Goal: Complete application form: Complete application form

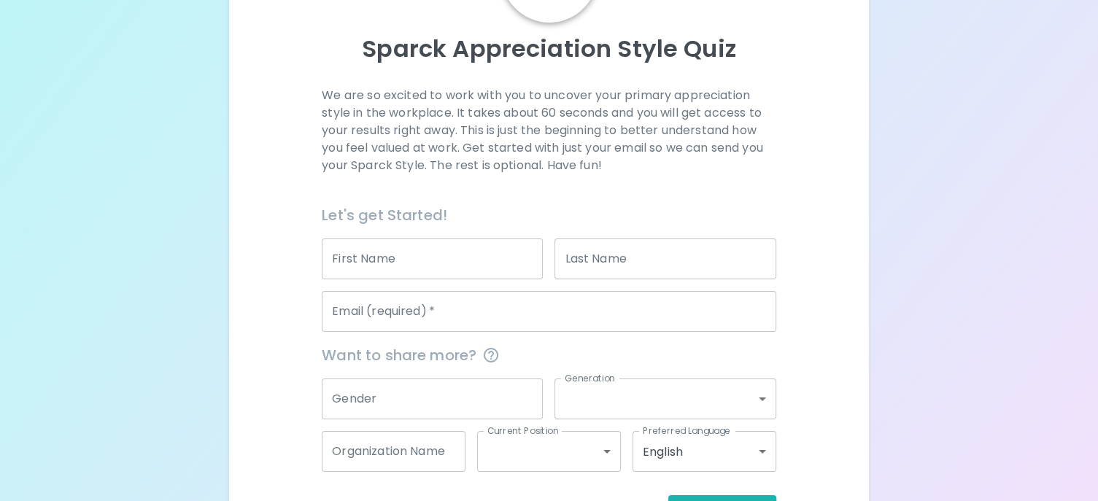
scroll to position [146, 0]
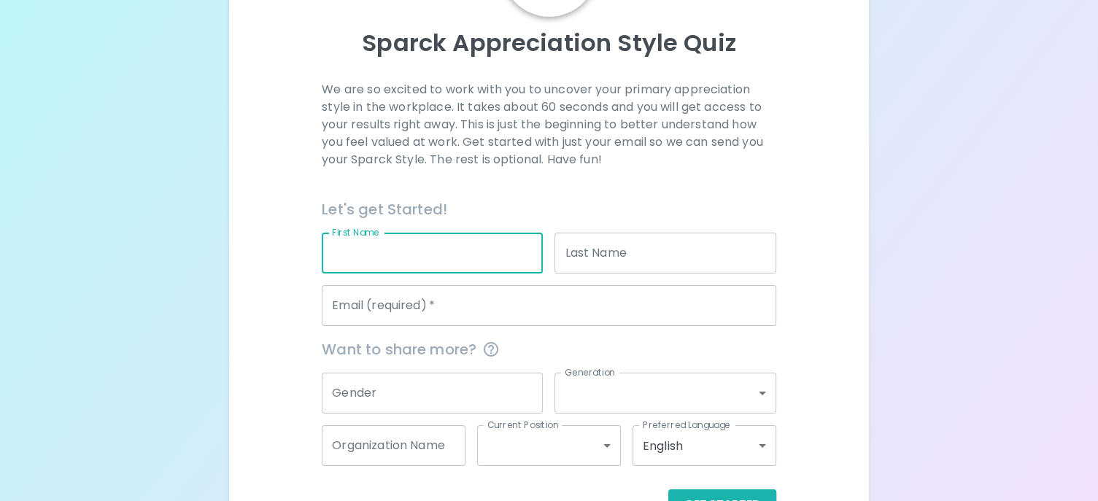
click at [444, 256] on input "First Name" at bounding box center [432, 253] width 221 height 41
type input "[PERSON_NAME]"
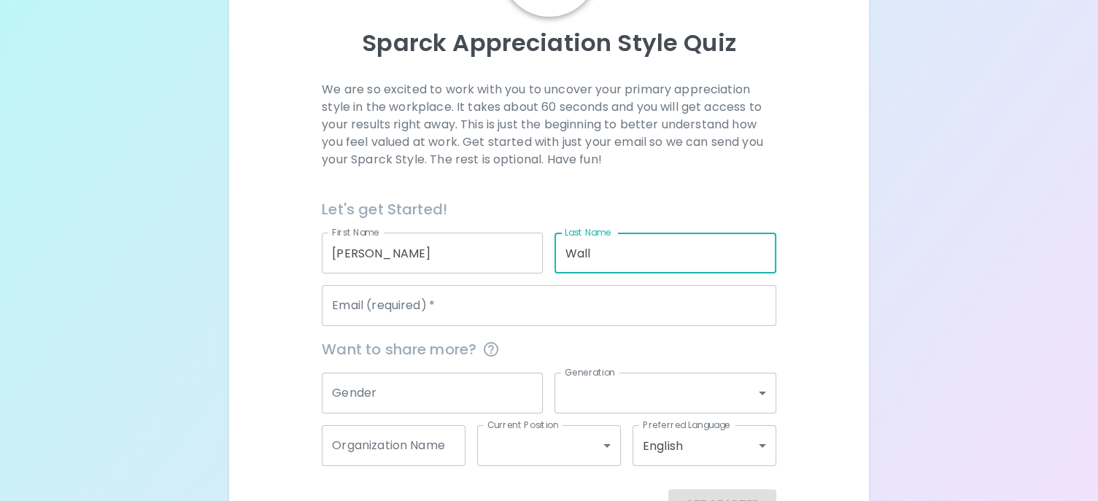
type input "Wall"
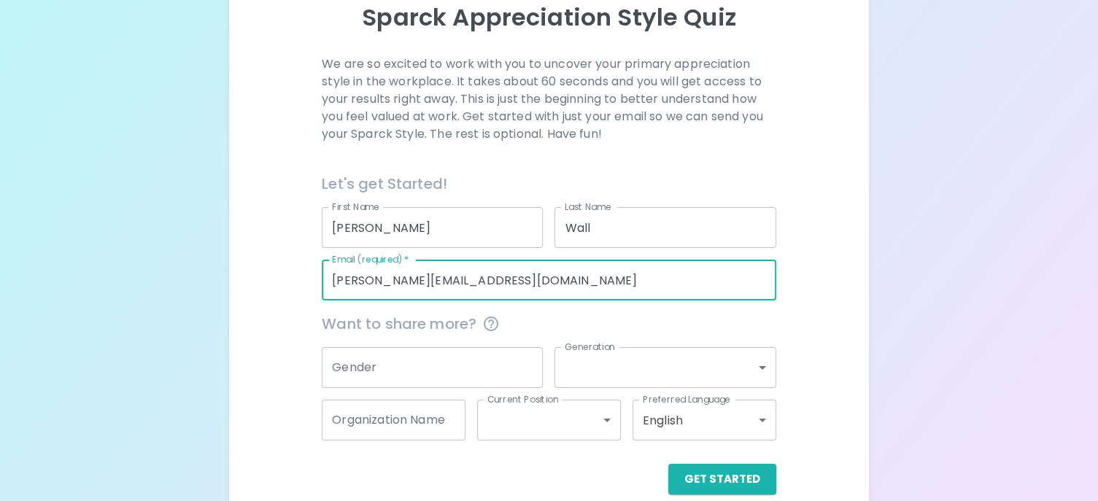
scroll to position [193, 0]
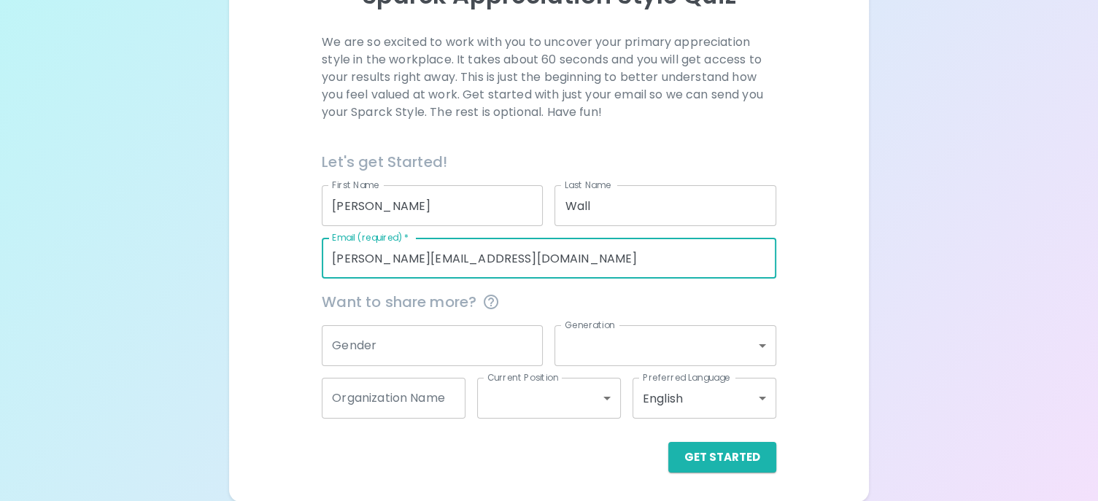
type input "[PERSON_NAME][EMAIL_ADDRESS][DOMAIN_NAME]"
click at [455, 349] on input "Gender" at bounding box center [432, 345] width 221 height 41
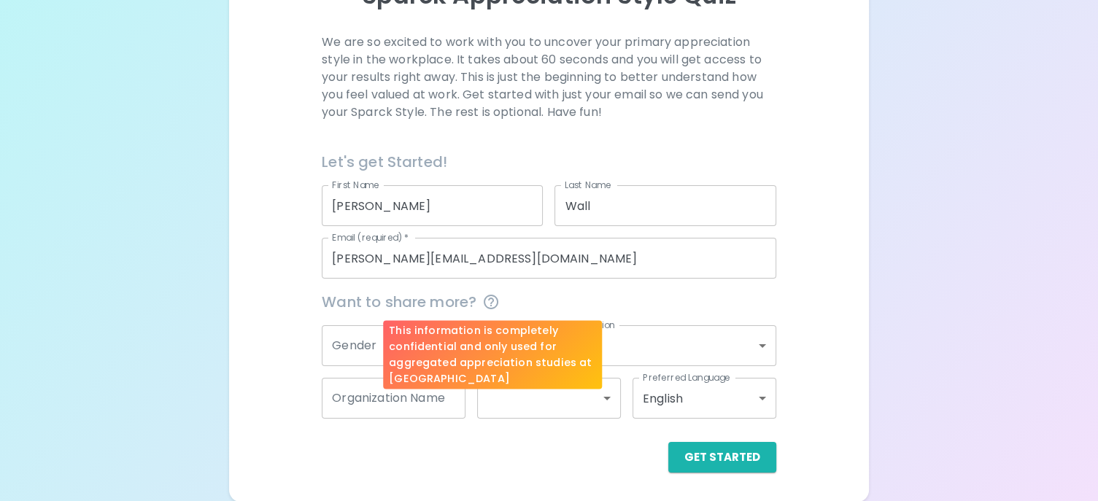
click at [493, 300] on icon "This information is completely confidential and only used for aggregated apprec…" at bounding box center [491, 302] width 18 height 18
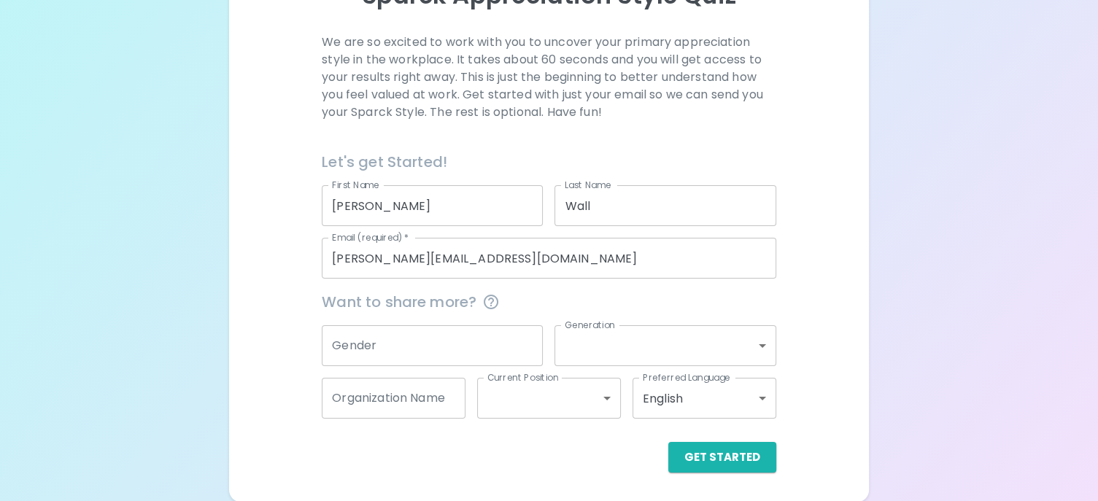
click at [375, 345] on input "Gender" at bounding box center [432, 345] width 221 height 41
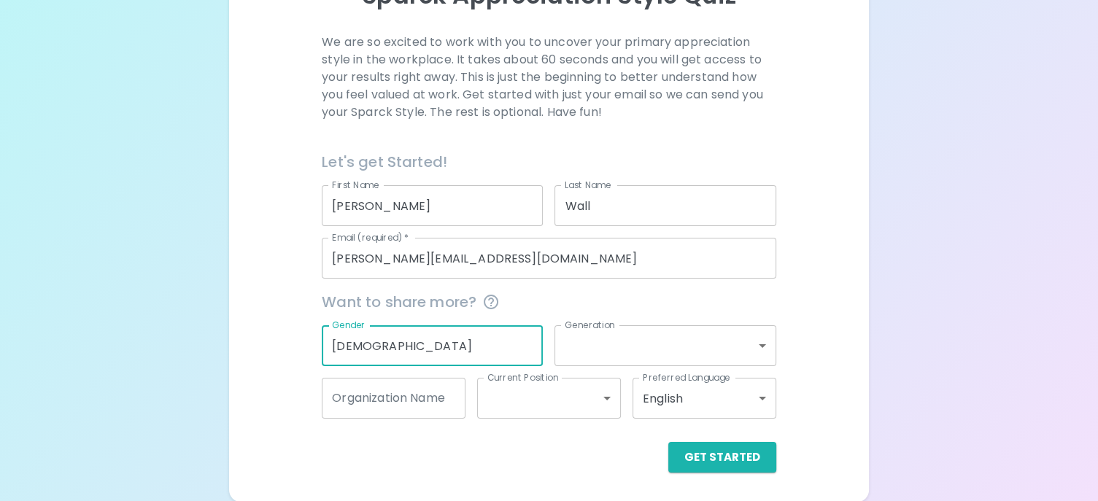
type input "[DEMOGRAPHIC_DATA]"
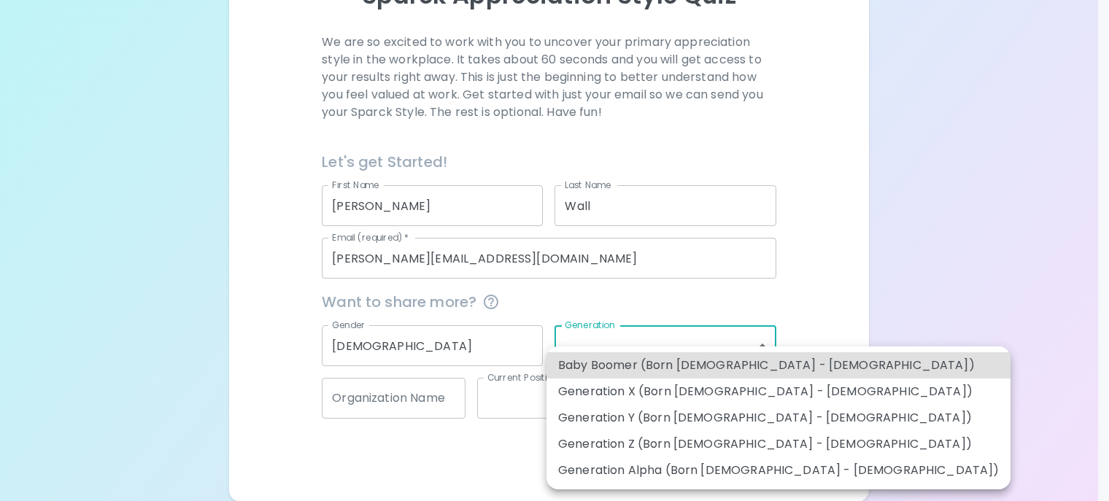
click at [603, 341] on body "Sparck Appreciation Style Quiz We are so excited to work with you to uncover yo…" at bounding box center [554, 154] width 1109 height 695
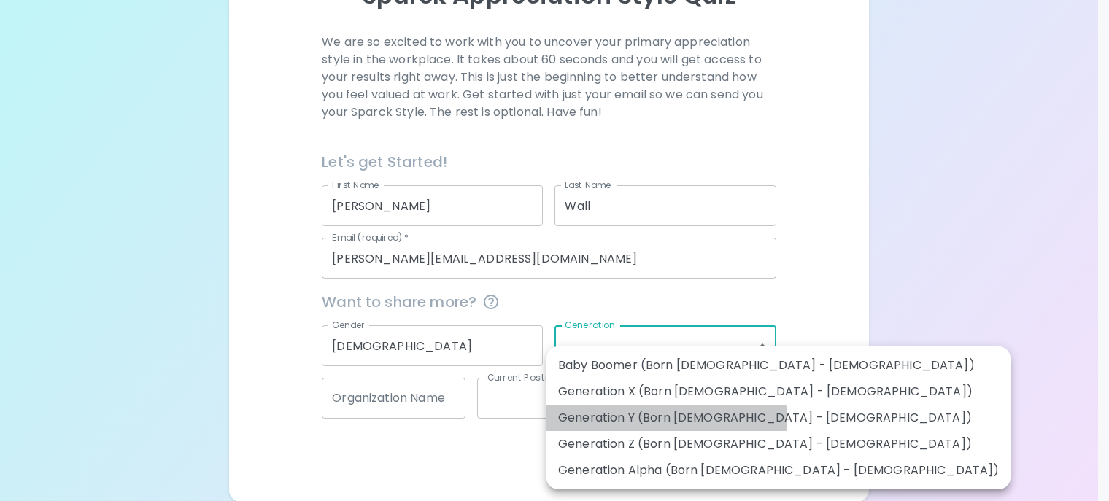
click at [640, 422] on li "Generation Y (Born [DEMOGRAPHIC_DATA] - [DEMOGRAPHIC_DATA])" at bounding box center [778, 418] width 464 height 26
type input "generation_y"
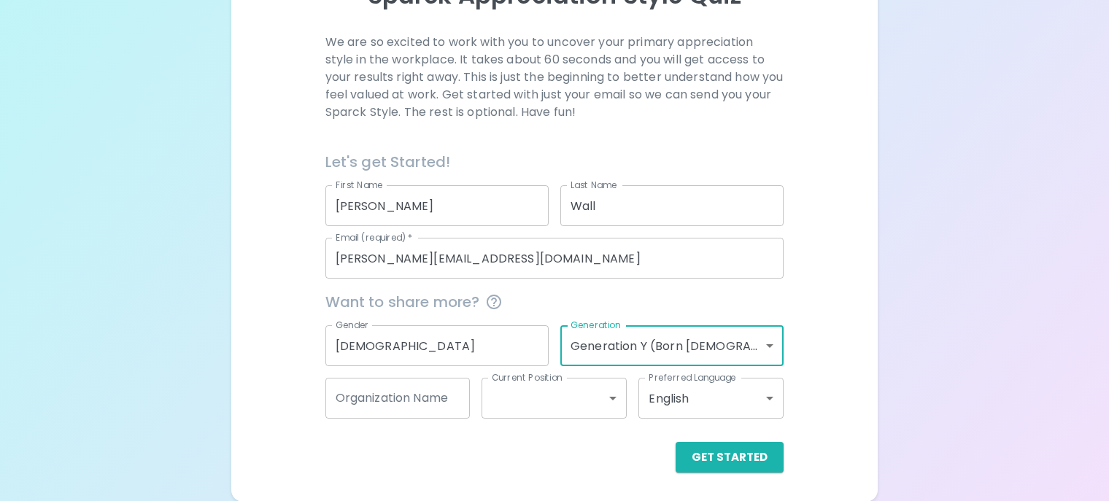
click at [503, 392] on body "Sparck Appreciation Style Quiz We are so excited to work with you to uncover yo…" at bounding box center [554, 154] width 1109 height 695
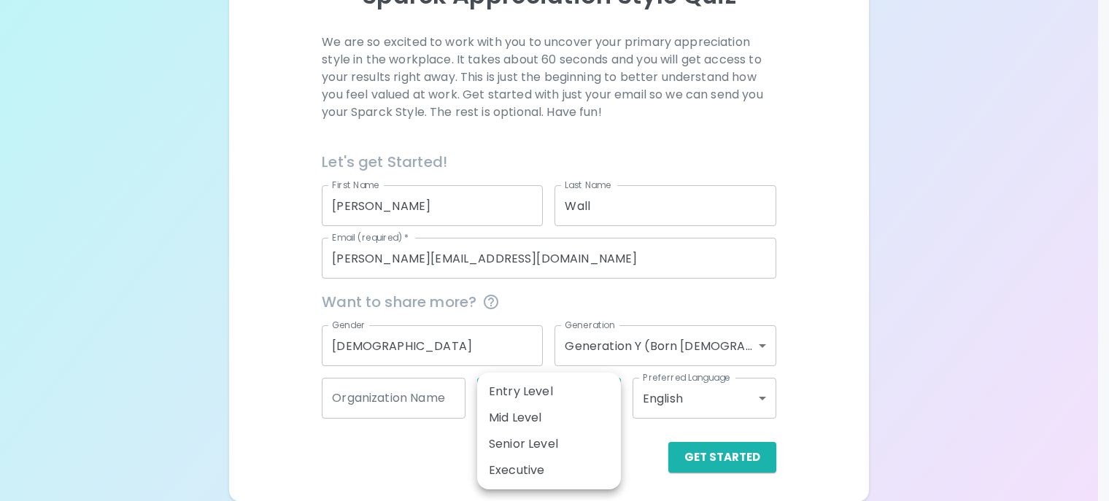
click at [528, 390] on li "Entry Level" at bounding box center [549, 392] width 144 height 26
type input "entry_level"
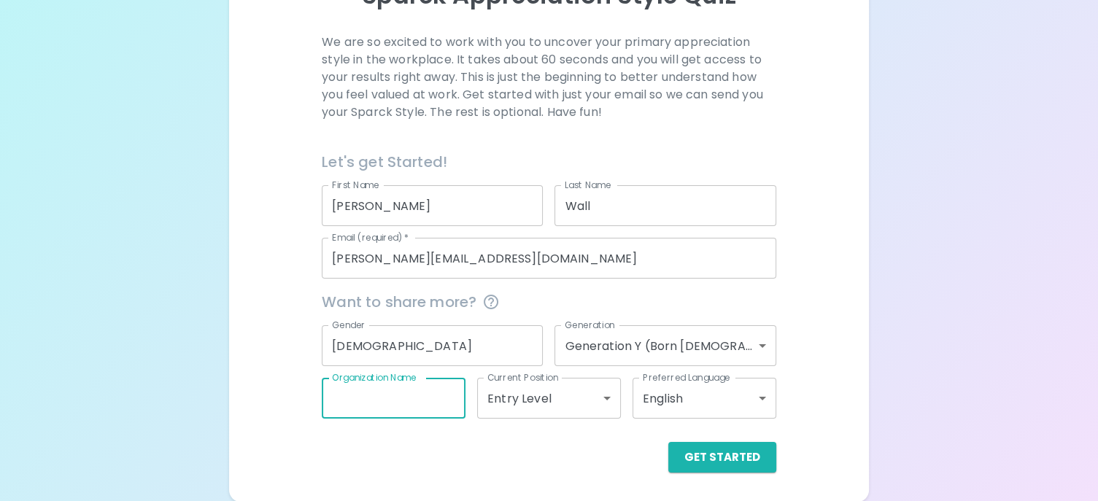
click at [440, 399] on input "Organization Name" at bounding box center [394, 398] width 144 height 41
click at [721, 459] on button "Get Started" at bounding box center [722, 457] width 108 height 31
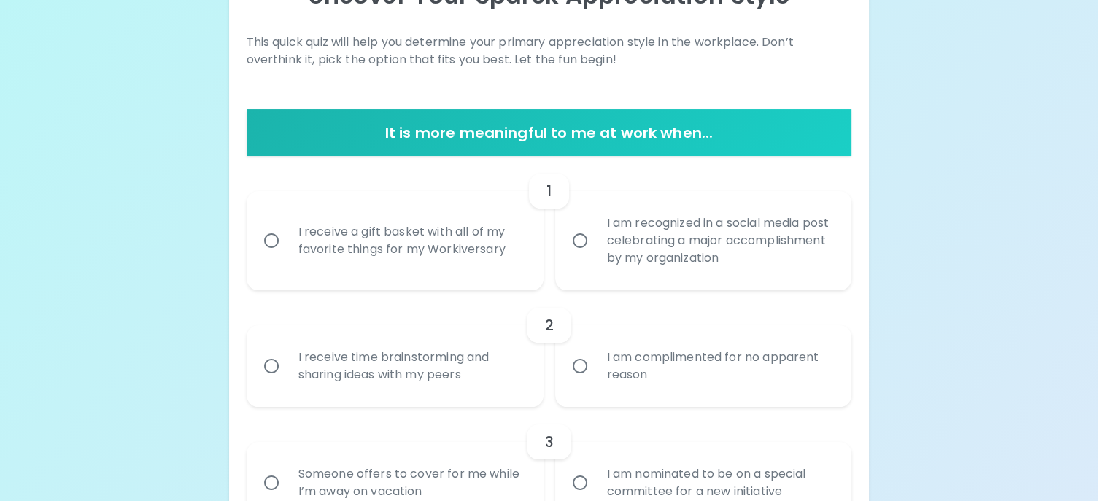
click at [657, 236] on div "I am recognized in a social media post celebrating a major accomplishment by my…" at bounding box center [719, 241] width 249 height 88
click at [595, 236] on input "I am recognized in a social media post celebrating a major accomplishment by my…" at bounding box center [580, 240] width 31 height 31
radio input "true"
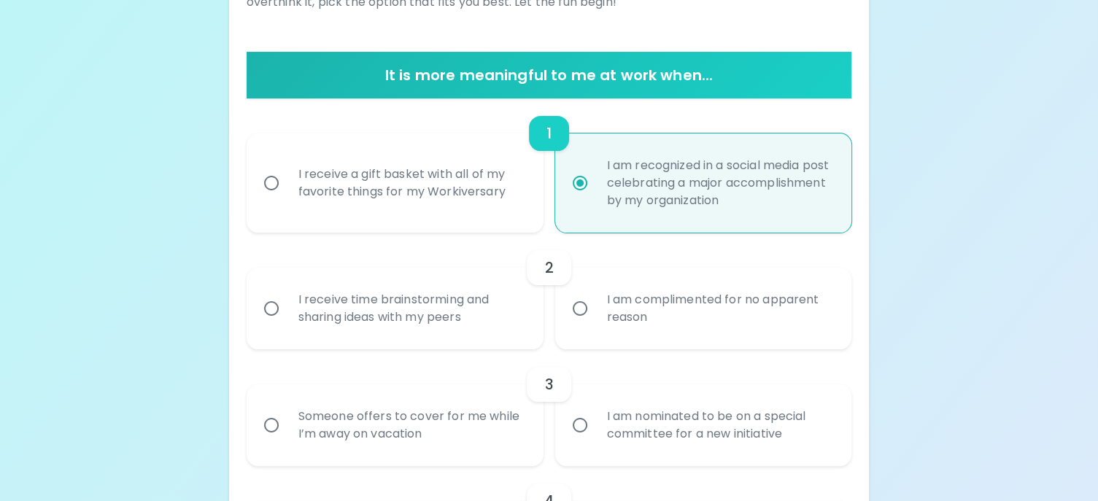
scroll to position [310, 0]
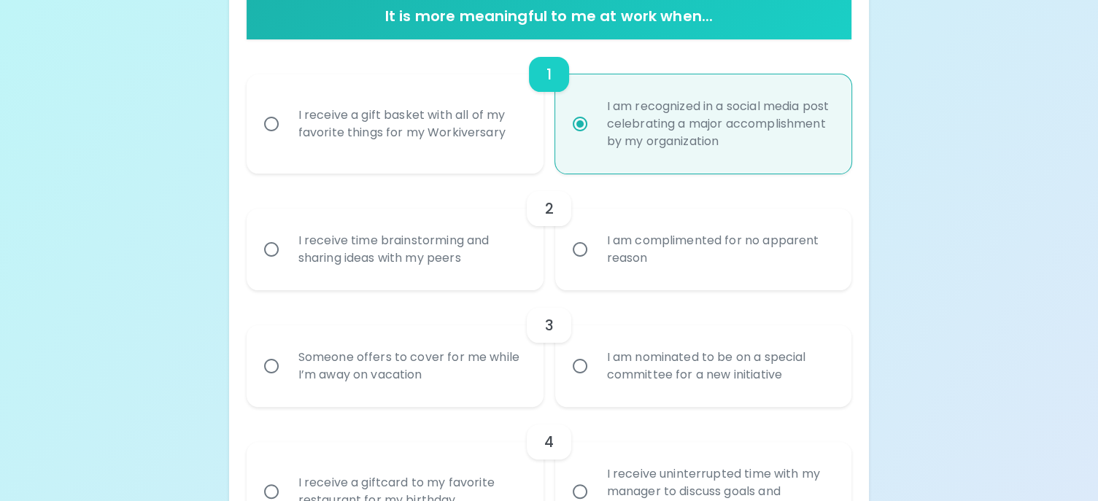
click at [429, 239] on div "I receive time brainstorming and sharing ideas with my peers" at bounding box center [411, 249] width 249 height 70
click at [287, 239] on input "I receive time brainstorming and sharing ideas with my peers" at bounding box center [271, 249] width 31 height 31
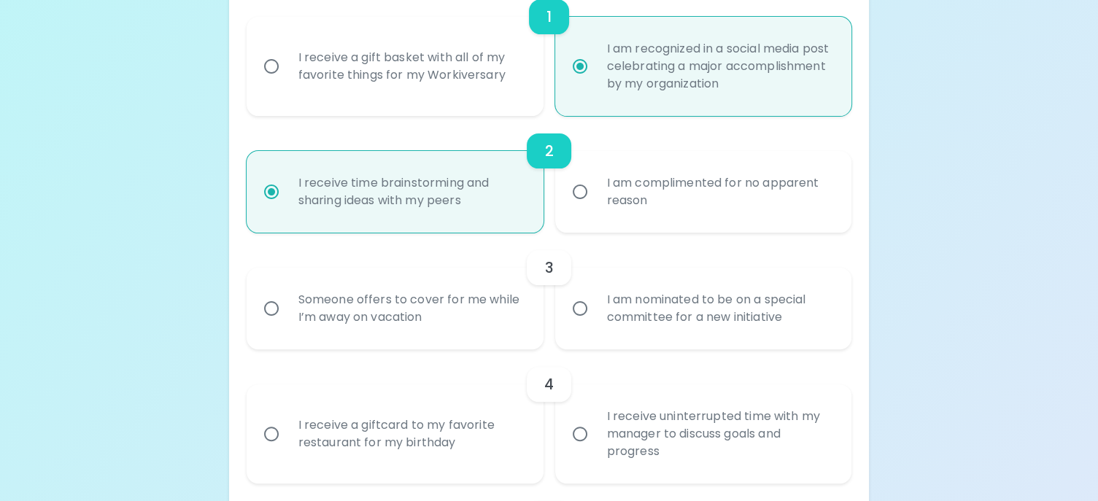
scroll to position [427, 0]
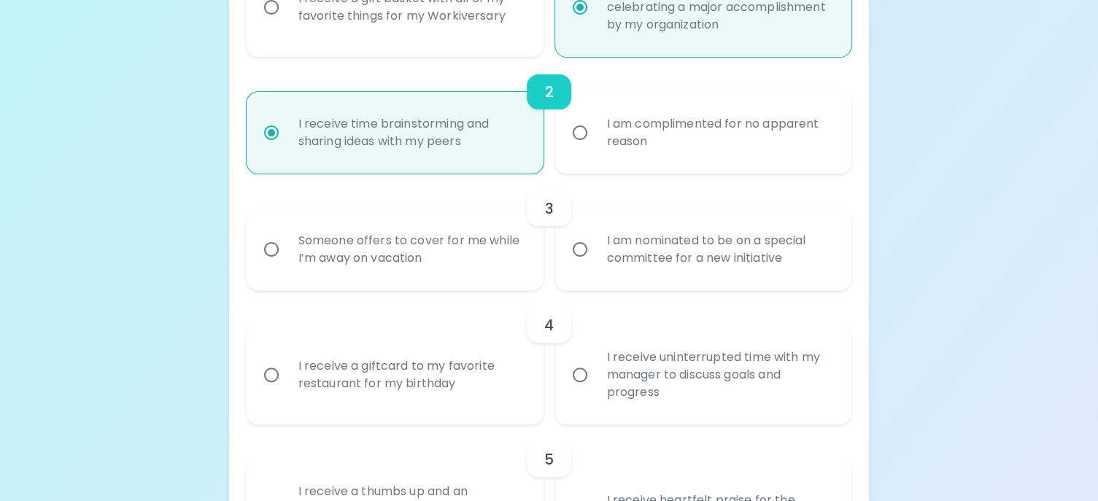
radio input "true"
click at [678, 241] on div "I am nominated to be on a special committee for a new initiative" at bounding box center [719, 249] width 249 height 70
click at [595, 241] on input "I am nominated to be on a special committee for a new initiative" at bounding box center [580, 249] width 31 height 31
radio input "false"
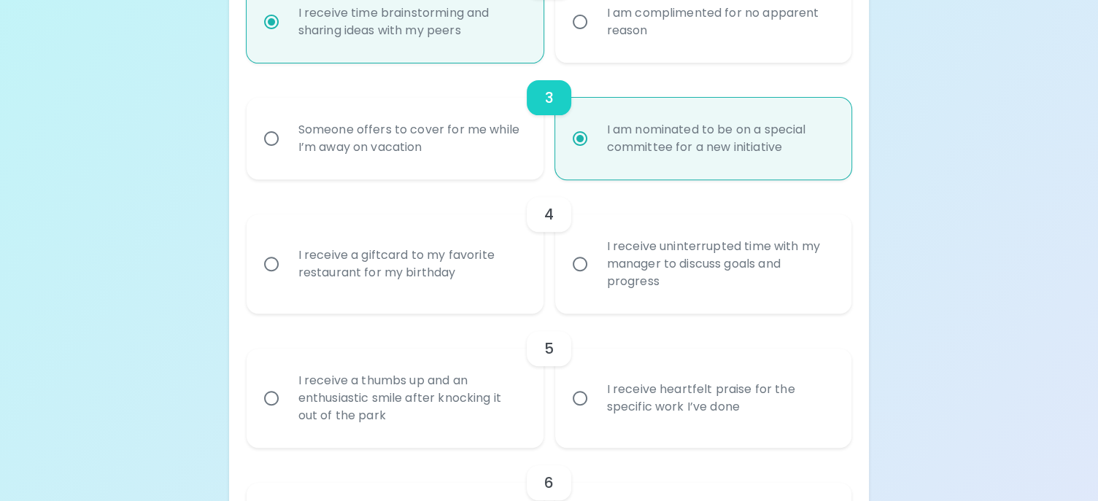
scroll to position [544, 0]
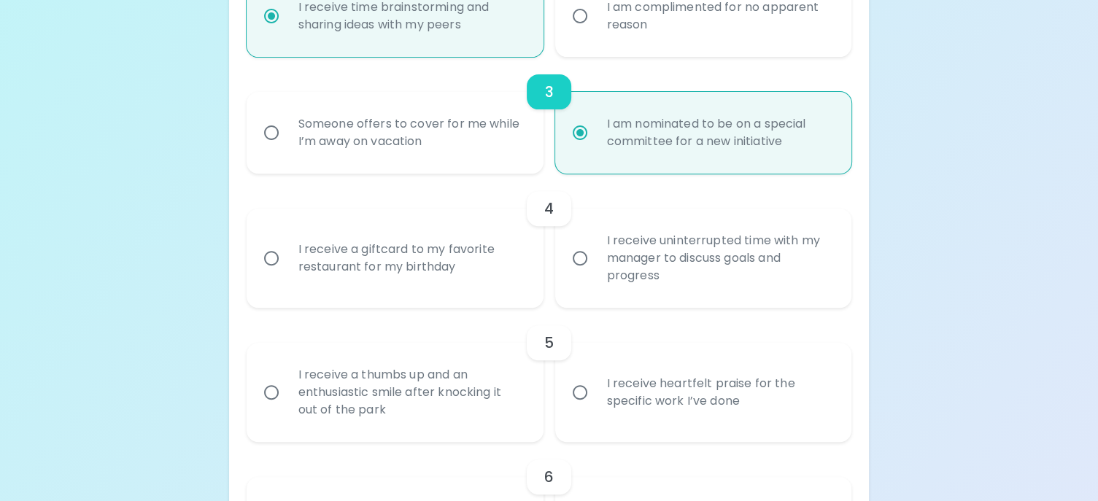
radio input "true"
click at [622, 248] on div "I receive uninterrupted time with my manager to discuss goals and progress" at bounding box center [719, 258] width 249 height 88
click at [595, 248] on input "I receive uninterrupted time with my manager to discuss goals and progress" at bounding box center [580, 258] width 31 height 31
radio input "false"
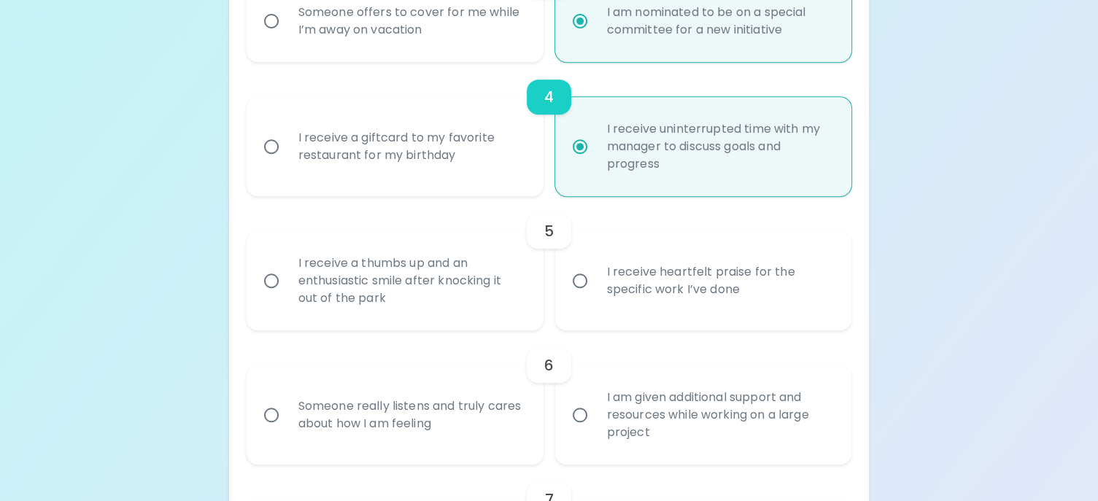
scroll to position [660, 0]
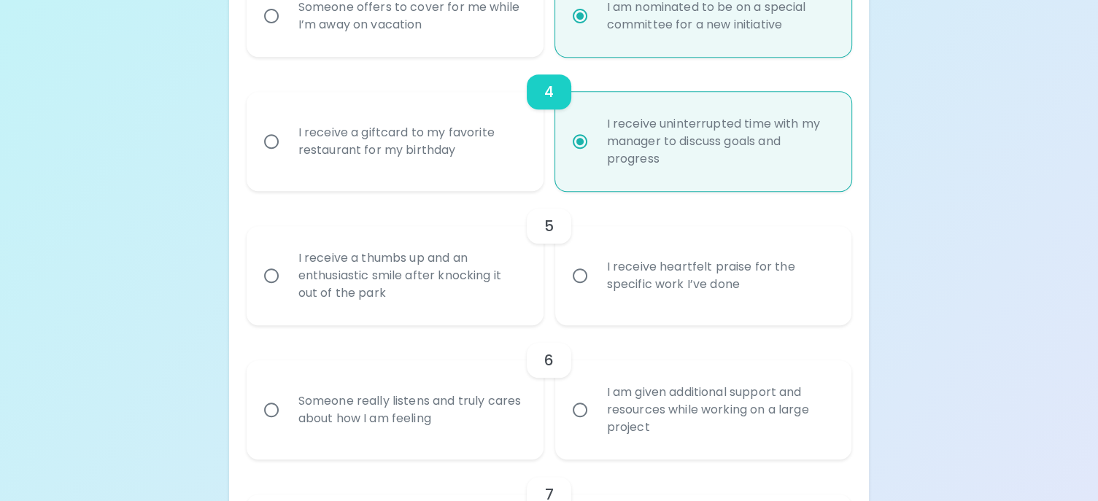
radio input "true"
click at [583, 258] on label "I receive heartfelt praise for the specific work I’ve done" at bounding box center [695, 275] width 297 height 99
click at [583, 260] on input "I receive heartfelt praise for the specific work I’ve done" at bounding box center [580, 275] width 31 height 31
radio input "false"
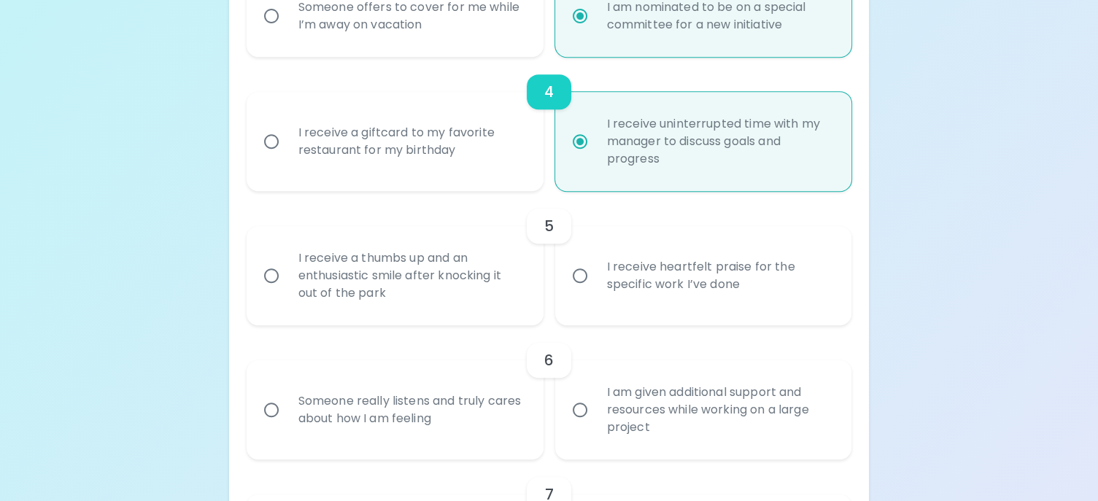
radio input "false"
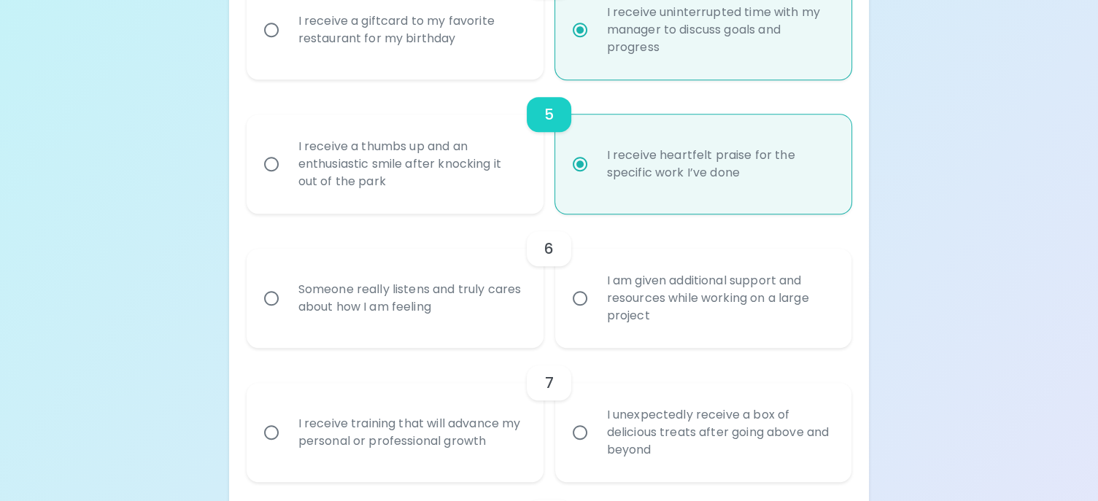
scroll to position [777, 0]
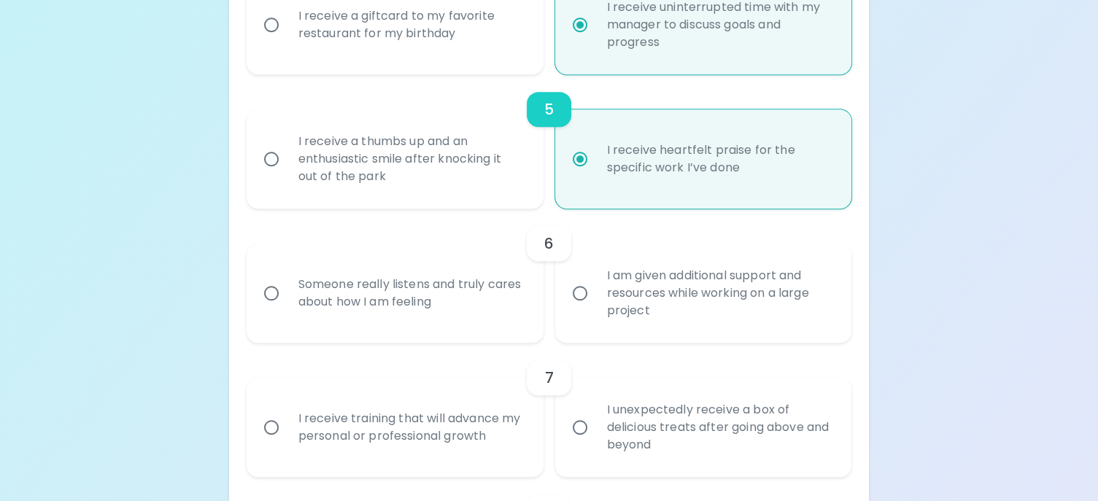
radio input "true"
click at [470, 271] on div "Someone really listens and truly cares about how I am feeling" at bounding box center [411, 293] width 249 height 70
click at [287, 278] on input "Someone really listens and truly cares about how I am feeling" at bounding box center [271, 293] width 31 height 31
radio input "false"
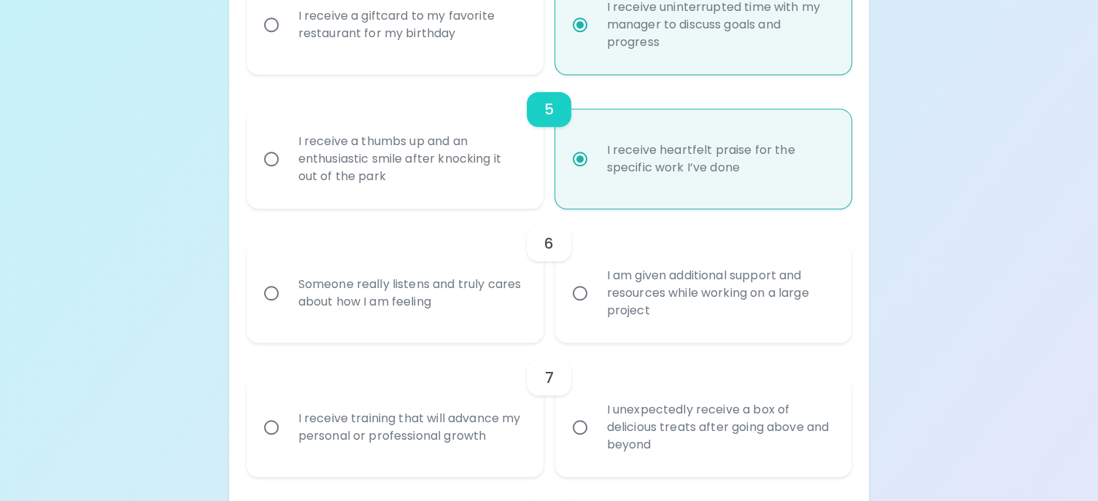
radio input "false"
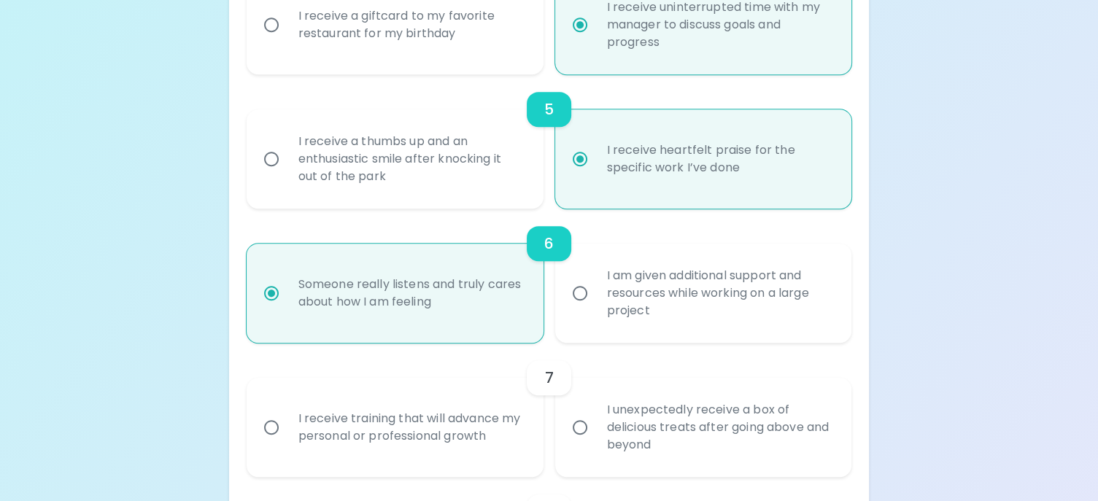
scroll to position [894, 0]
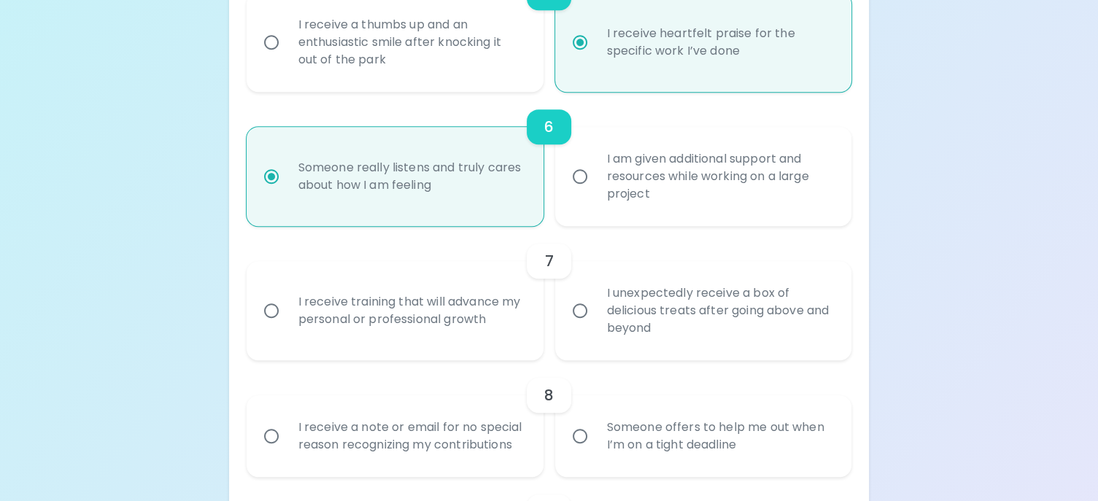
radio input "true"
click at [476, 306] on div "I receive training that will advance my personal or professional growth" at bounding box center [411, 311] width 249 height 70
click at [291, 312] on div "I receive training that will advance my personal or professional growth" at bounding box center [411, 311] width 249 height 70
click at [287, 312] on input "I receive training that will advance my personal or professional growth" at bounding box center [271, 310] width 31 height 31
radio input "false"
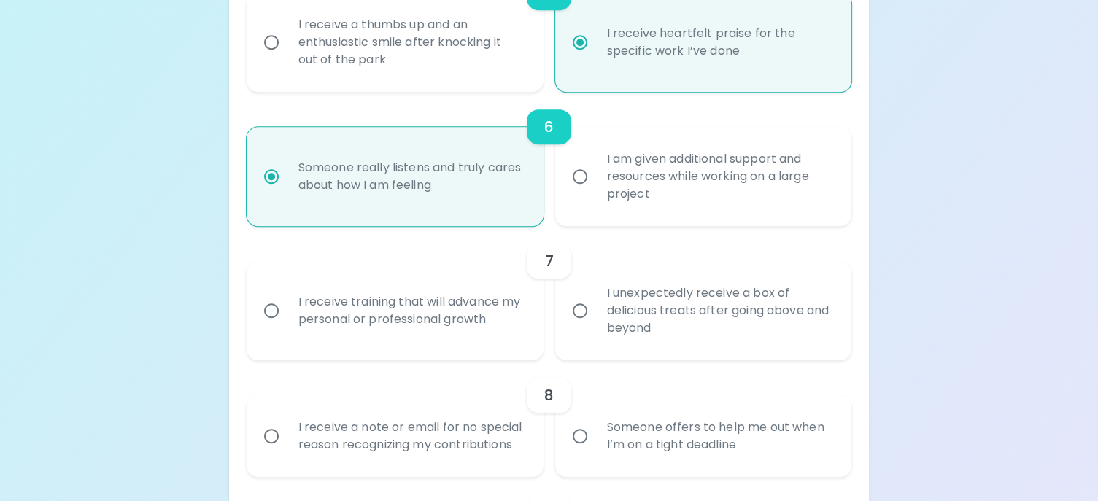
radio input "false"
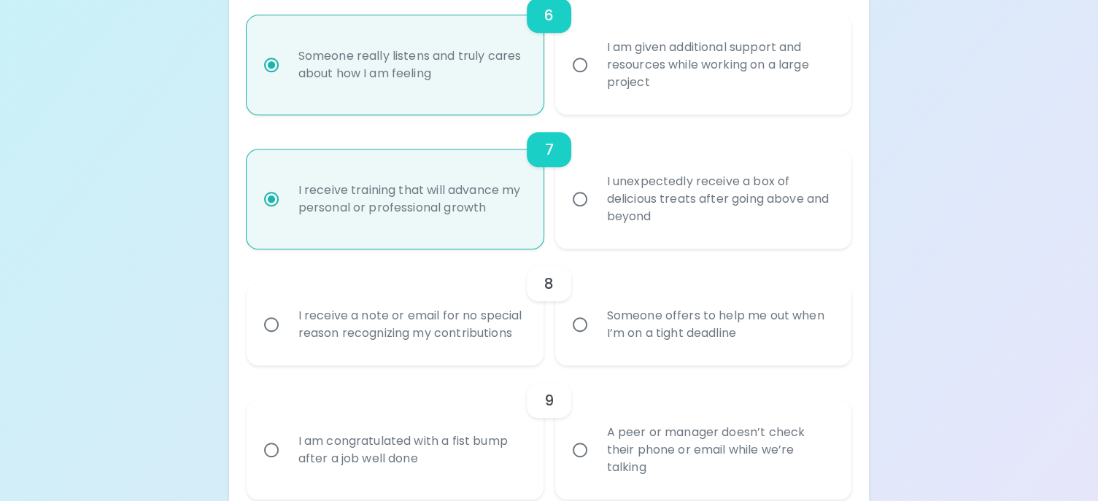
scroll to position [1010, 0]
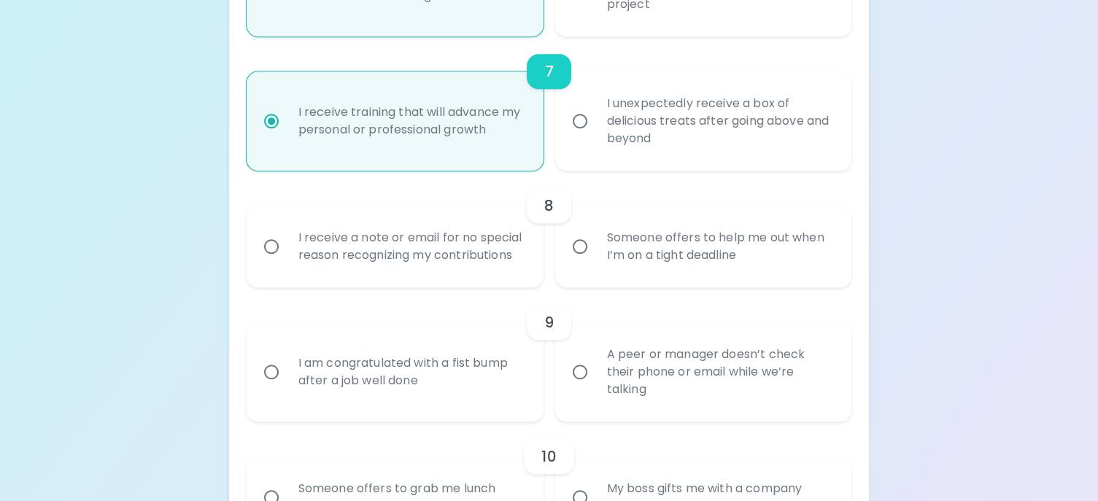
radio input "true"
click at [584, 252] on input "Someone offers to help me out when I’m on a tight deadline" at bounding box center [580, 246] width 31 height 31
radio input "false"
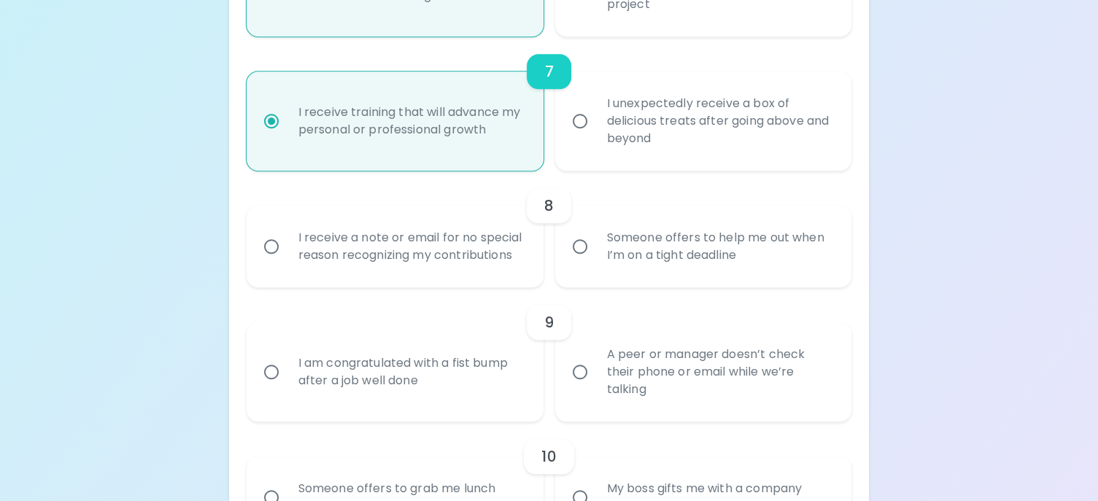
radio input "false"
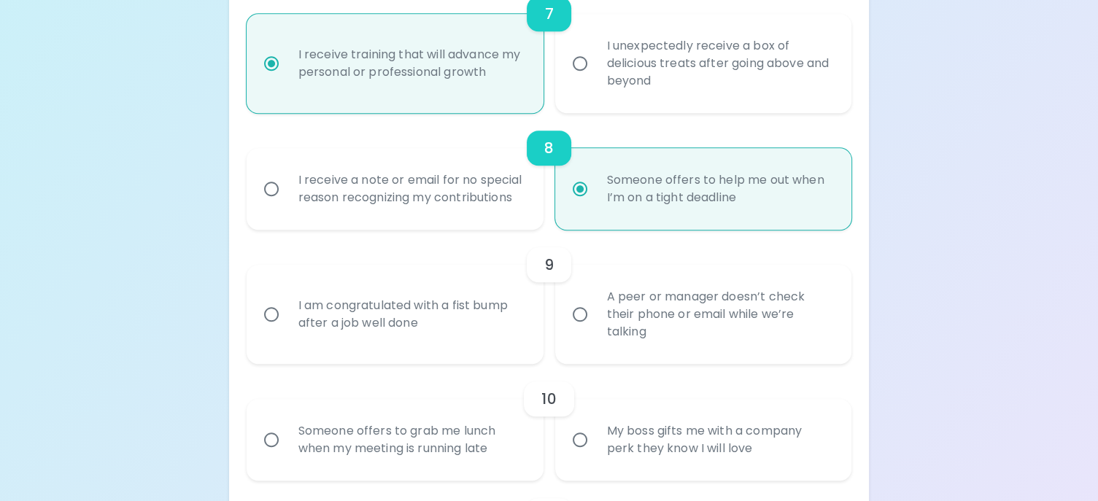
scroll to position [1200, 0]
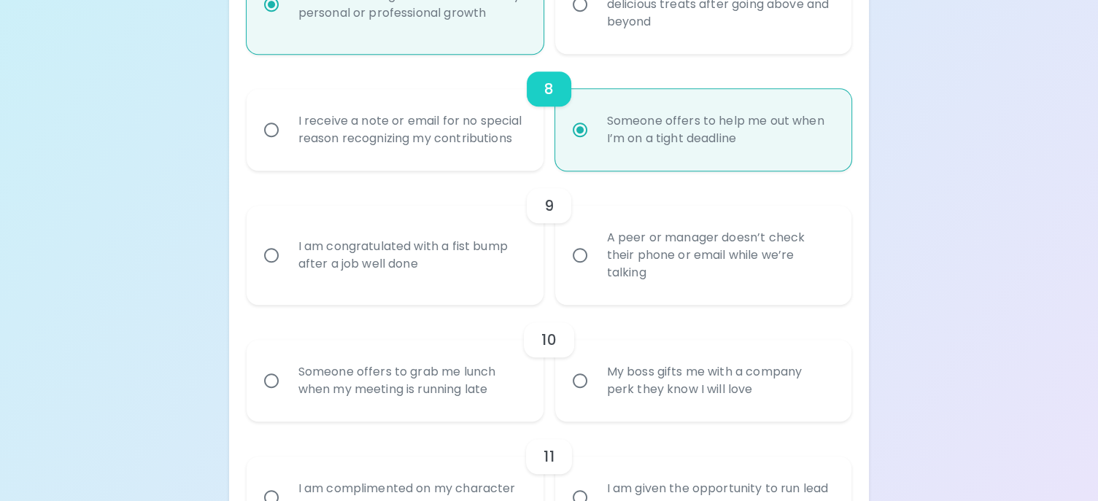
radio input "true"
click at [578, 265] on input "A peer or manager doesn’t check their phone or email while we’re talking" at bounding box center [580, 255] width 31 height 31
radio input "false"
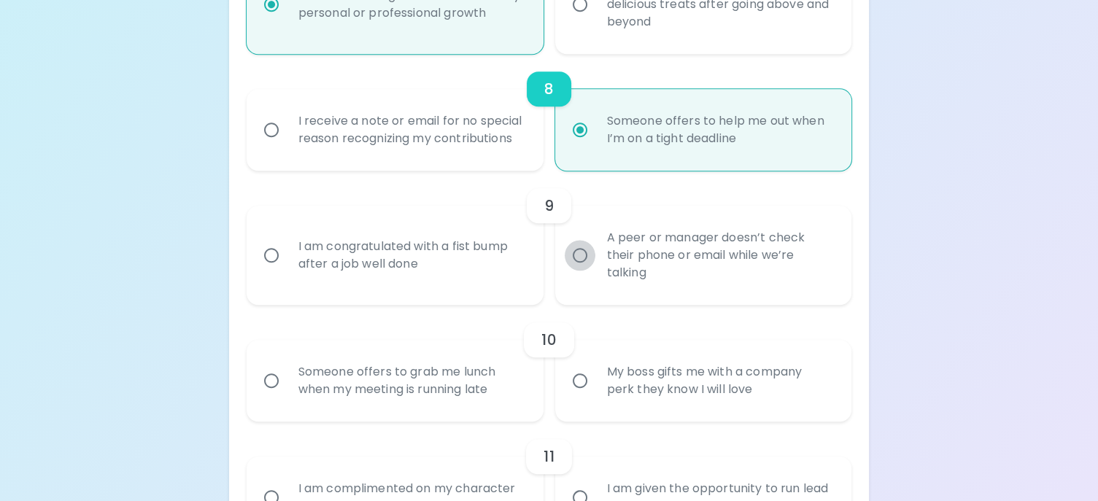
radio input "false"
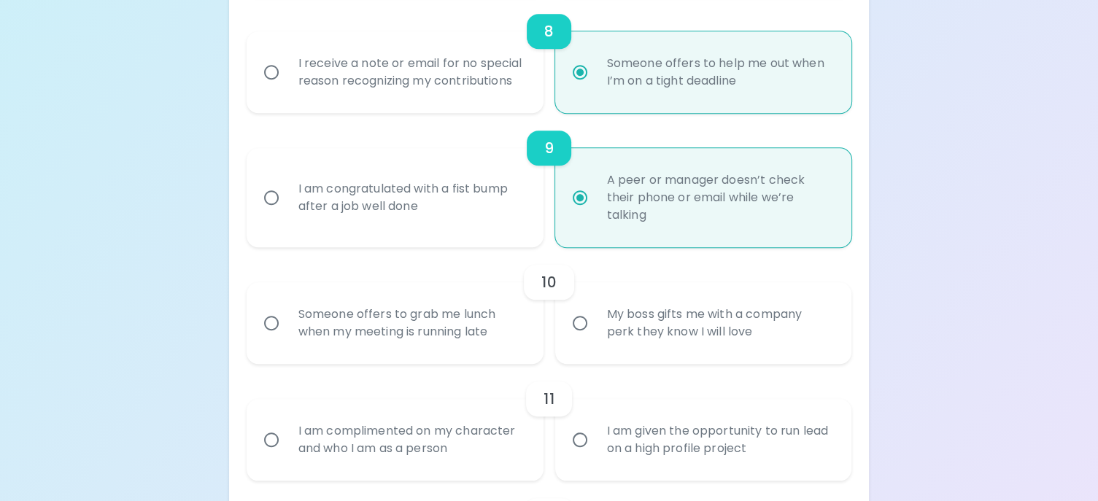
scroll to position [1317, 0]
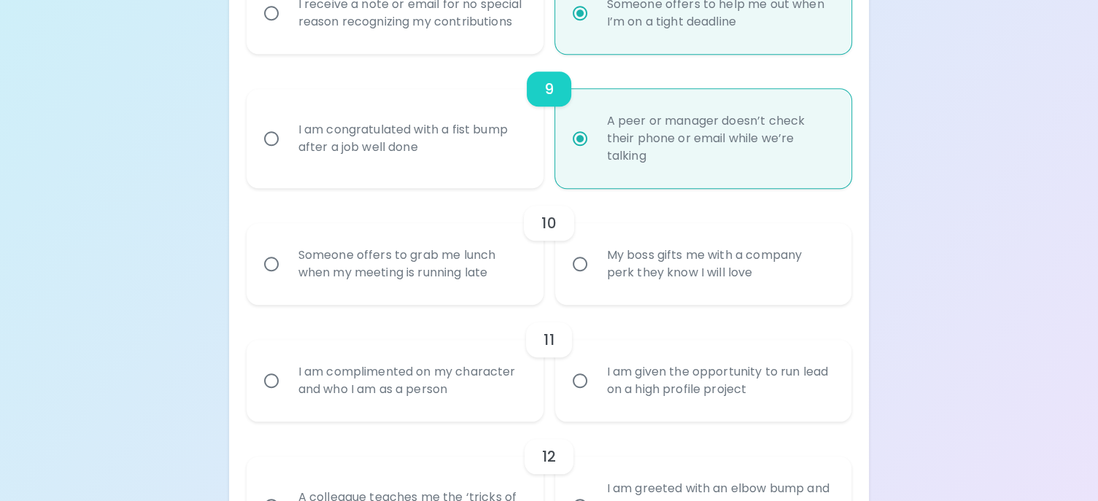
radio input "true"
click at [391, 268] on div "Someone offers to grab me lunch when my meeting is running late" at bounding box center [411, 264] width 249 height 70
click at [287, 268] on input "Someone offers to grab me lunch when my meeting is running late" at bounding box center [271, 264] width 31 height 31
radio input "false"
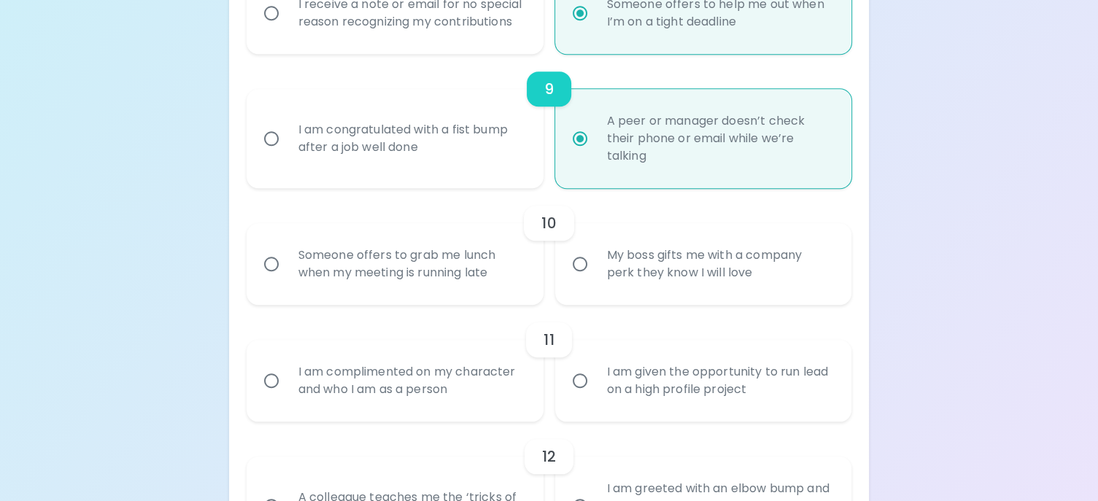
radio input "false"
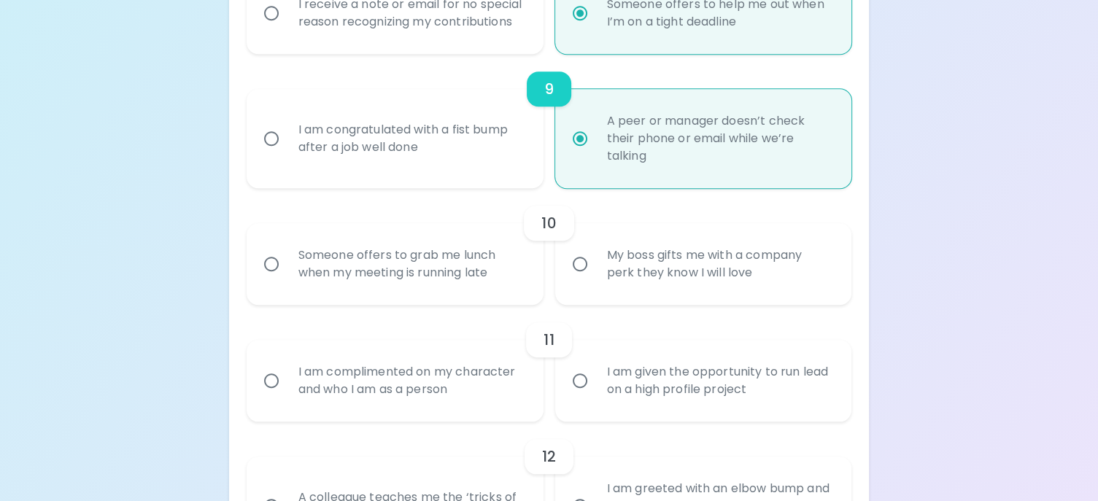
radio input "false"
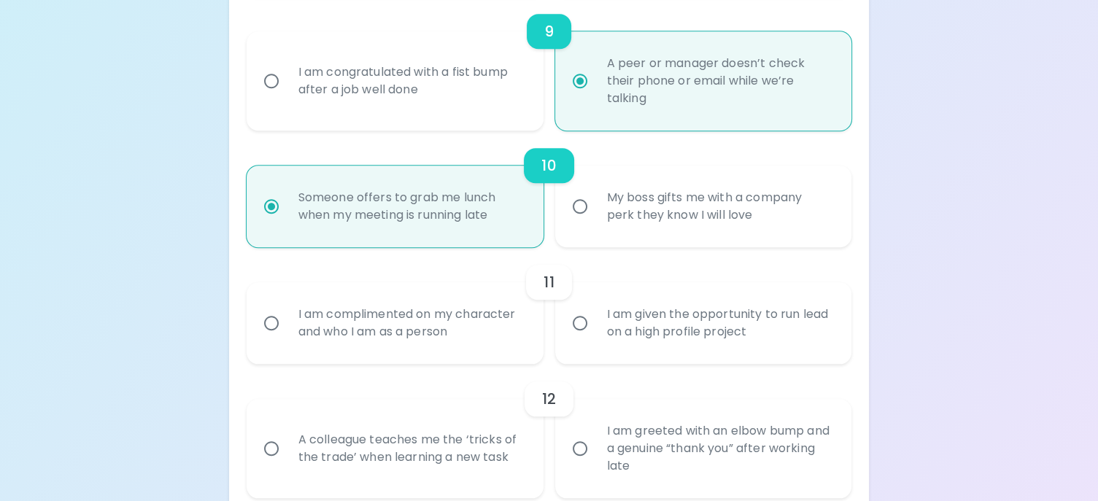
scroll to position [1434, 0]
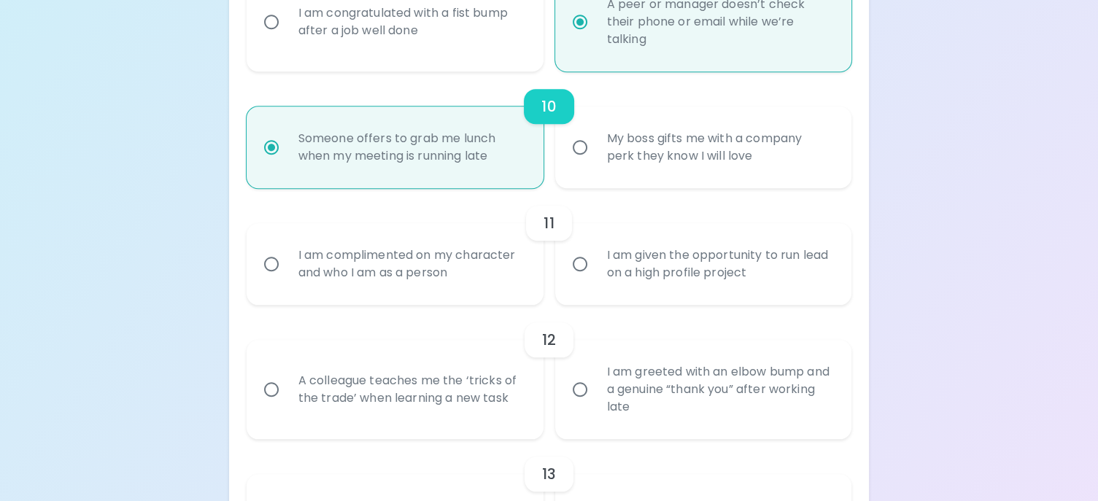
radio input "true"
click at [598, 276] on div "I am given the opportunity to run lead on a high profile project" at bounding box center [719, 264] width 249 height 70
click at [595, 276] on input "I am given the opportunity to run lead on a high profile project" at bounding box center [580, 264] width 31 height 31
radio input "false"
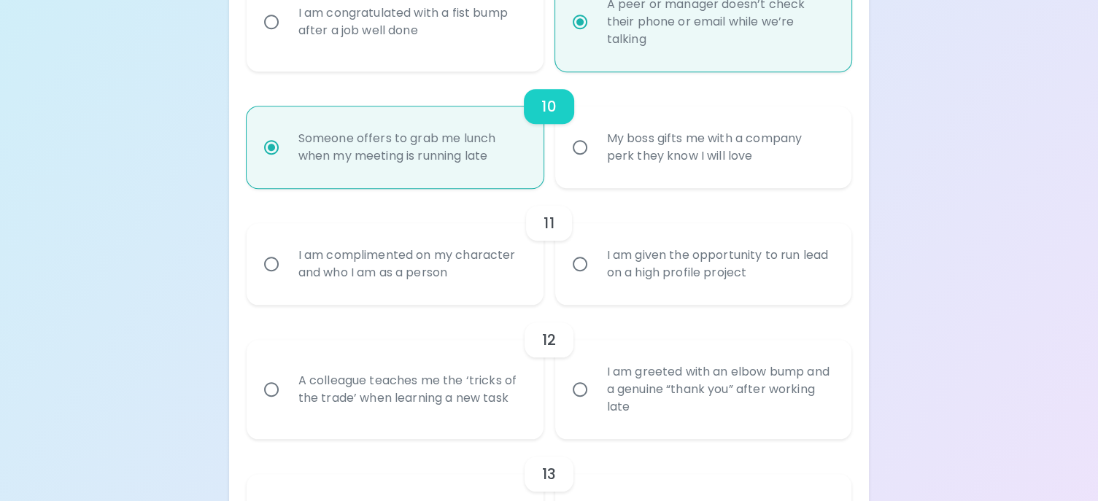
radio input "false"
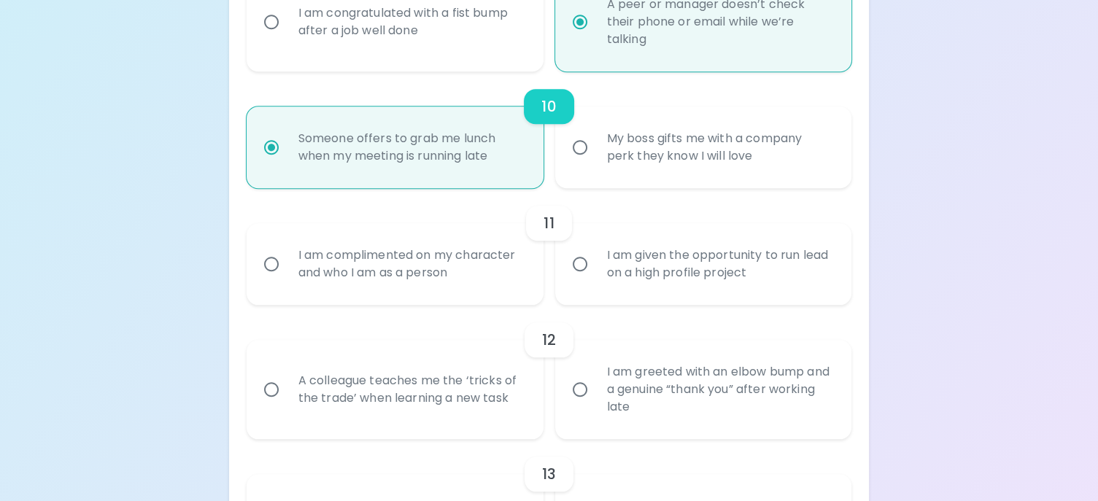
radio input "false"
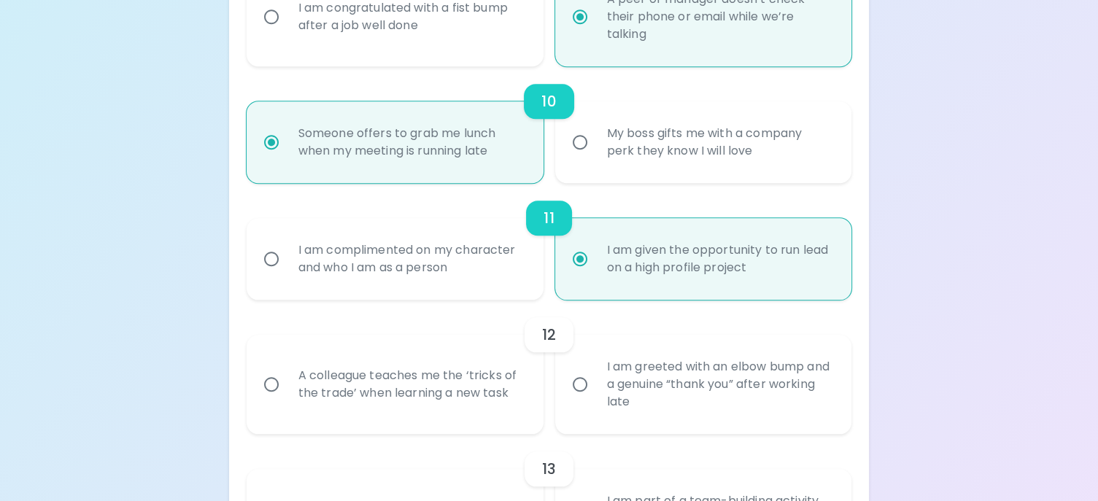
scroll to position [1550, 0]
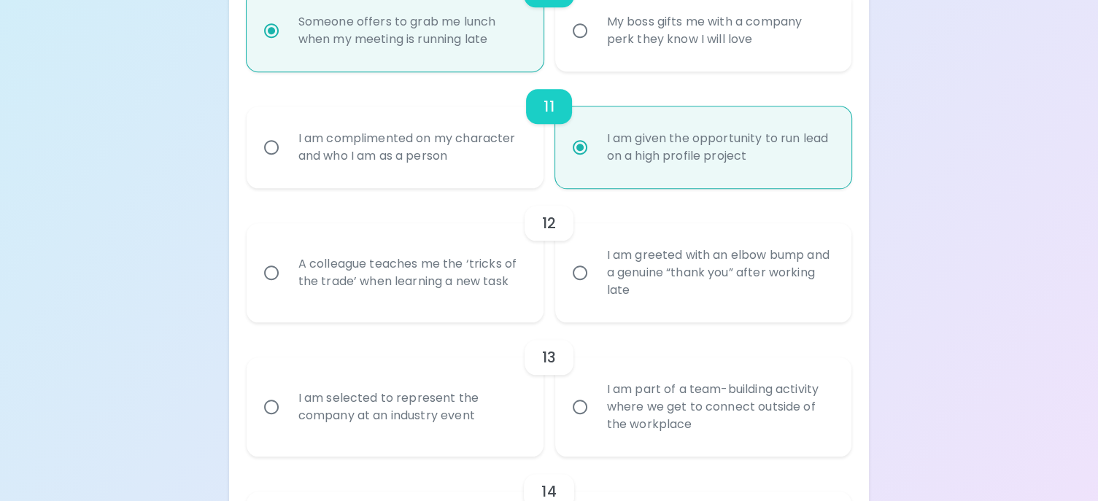
radio input "true"
click at [455, 276] on div "A colleague teaches me the ‘tricks of the trade’ when learning a new task" at bounding box center [411, 273] width 249 height 70
click at [287, 276] on input "A colleague teaches me the ‘tricks of the trade’ when learning a new task" at bounding box center [271, 273] width 31 height 31
radio input "false"
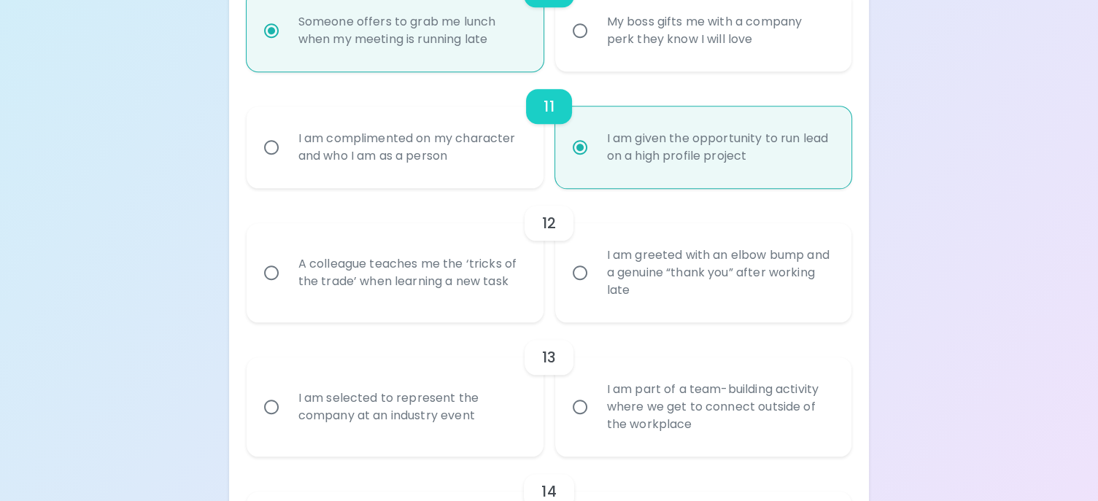
radio input "false"
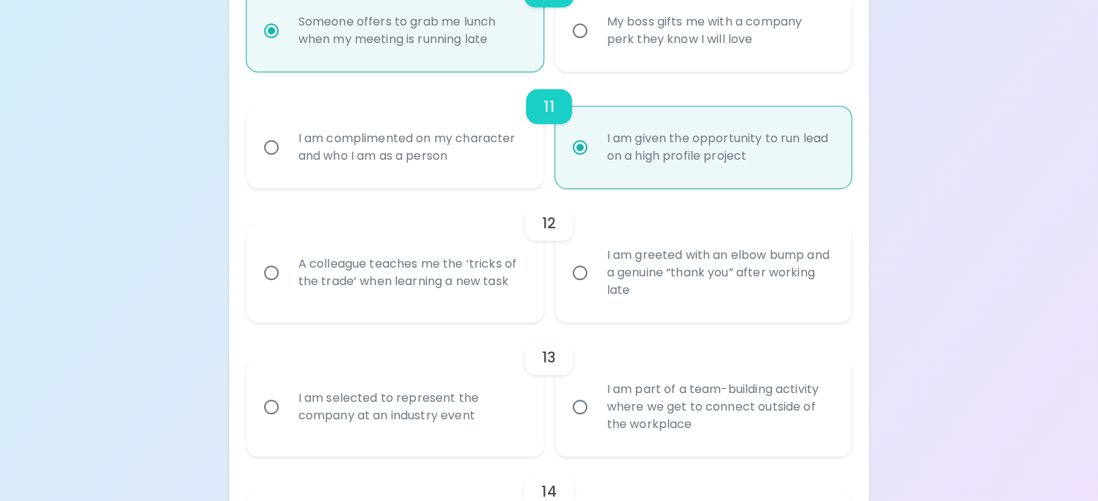
radio input "false"
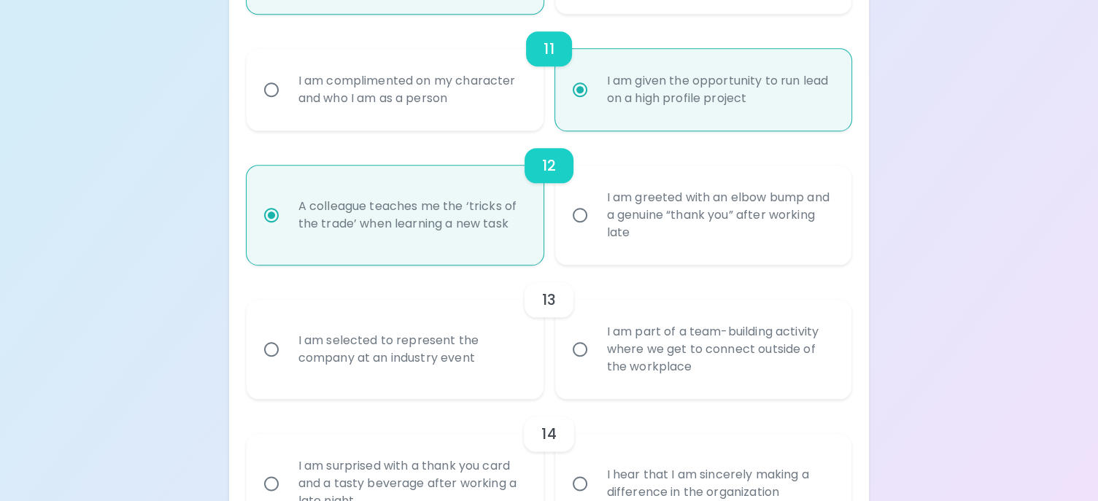
scroll to position [1667, 0]
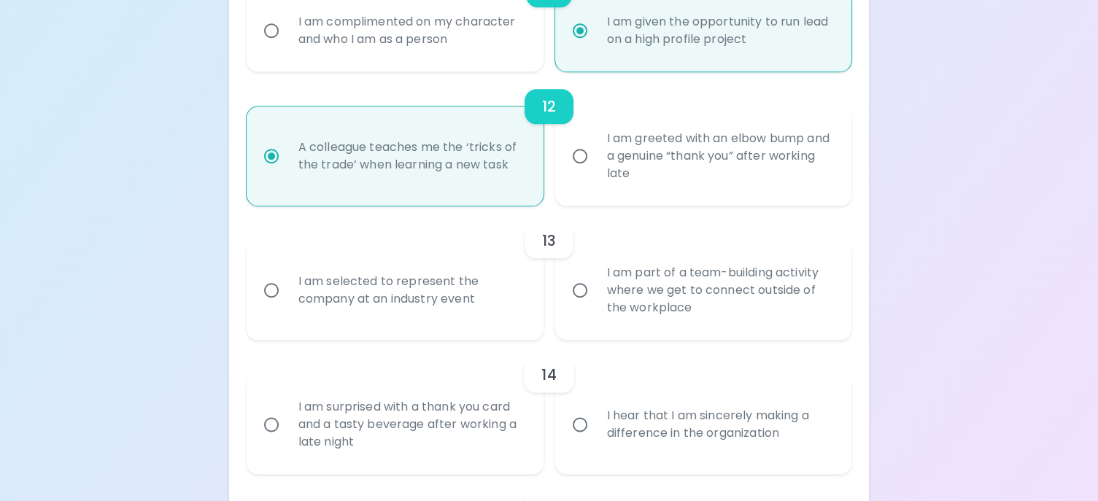
radio input "true"
click at [581, 301] on input "I am part of a team-building activity where we get to connect outside of the wo…" at bounding box center [580, 290] width 31 height 31
radio input "false"
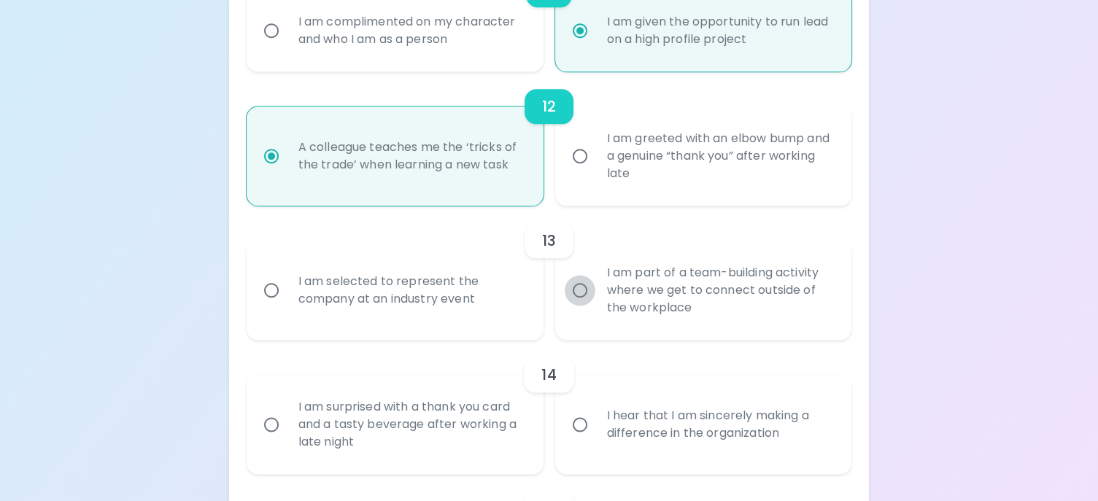
radio input "false"
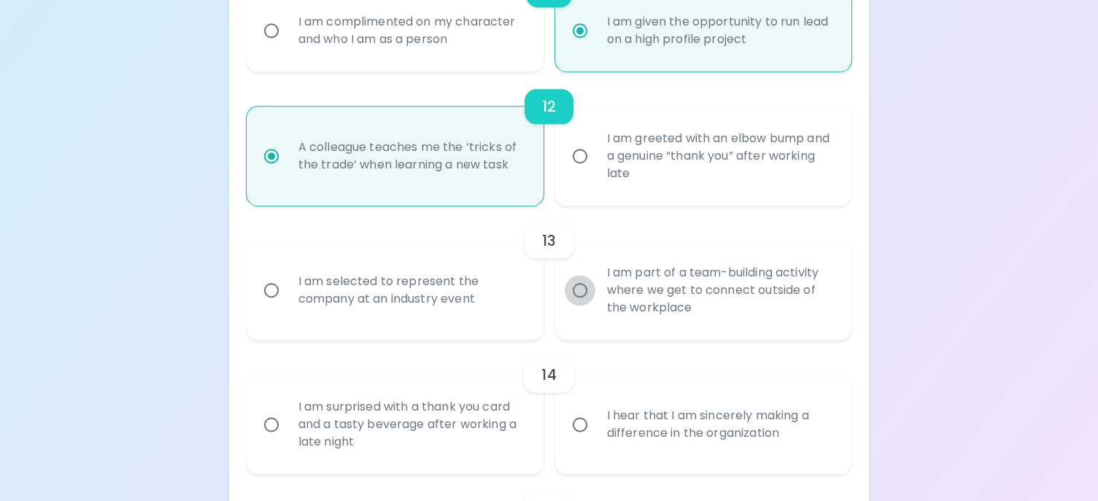
radio input "false"
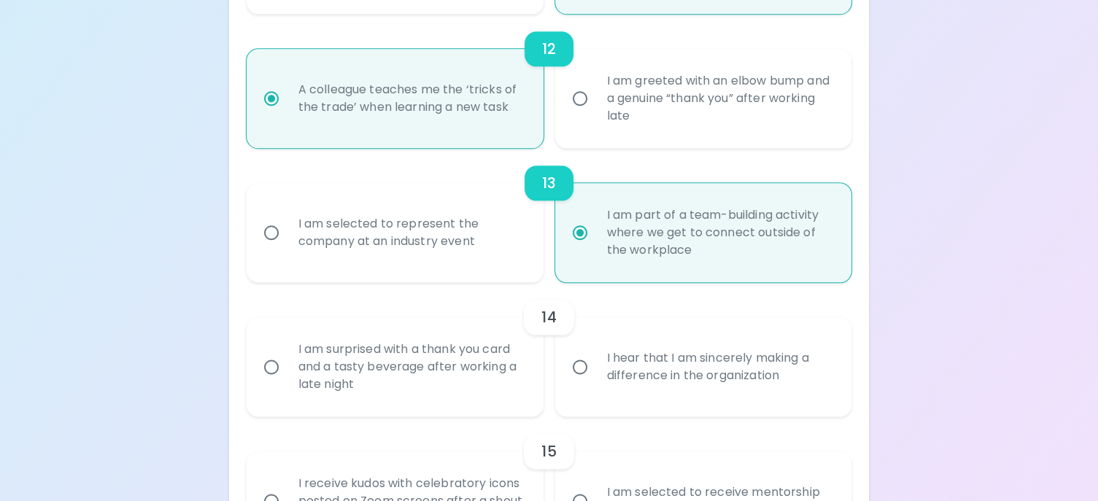
scroll to position [1784, 0]
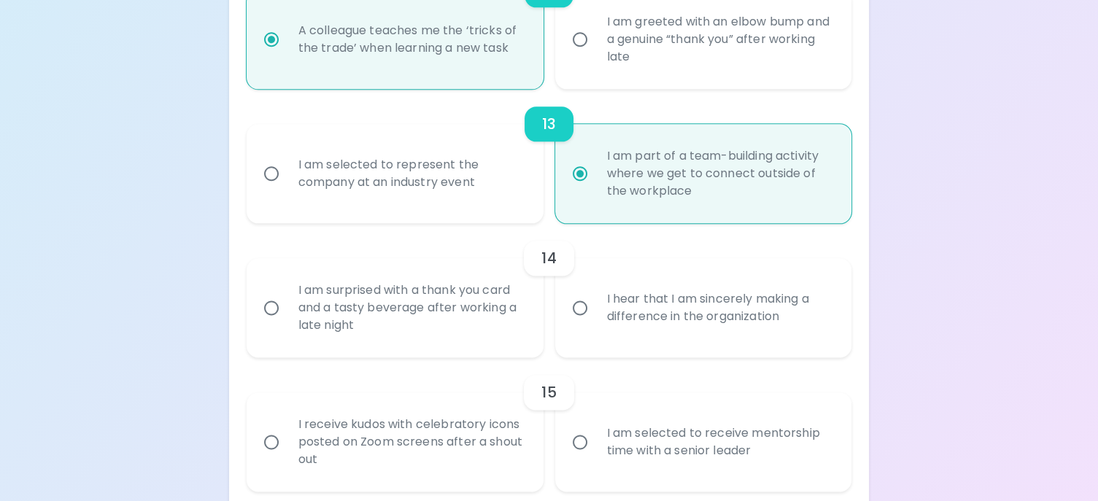
radio input "true"
click at [463, 183] on div "I am selected to represent the company at an industry event" at bounding box center [411, 174] width 249 height 70
click at [287, 183] on input "I am selected to represent the company at an industry event" at bounding box center [271, 173] width 31 height 31
radio input "false"
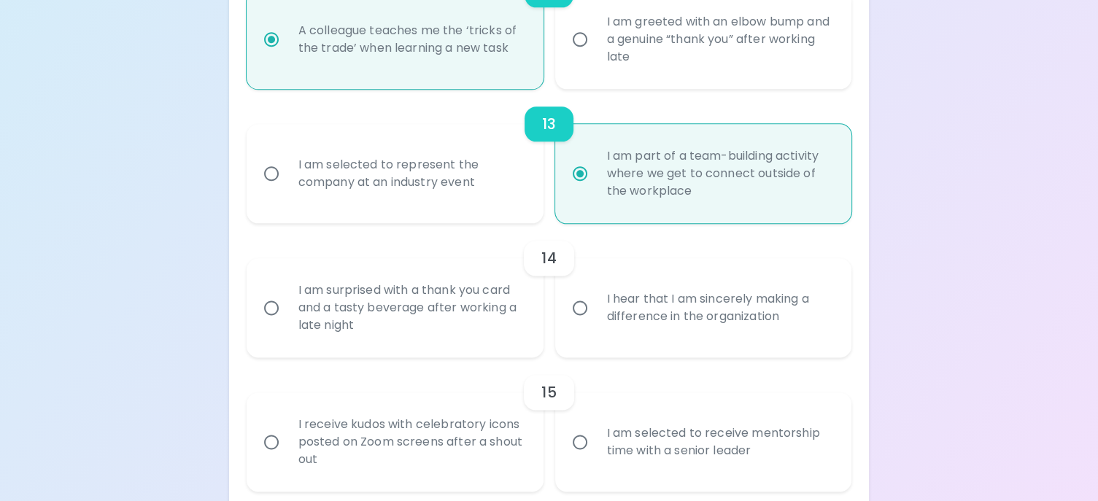
radio input "false"
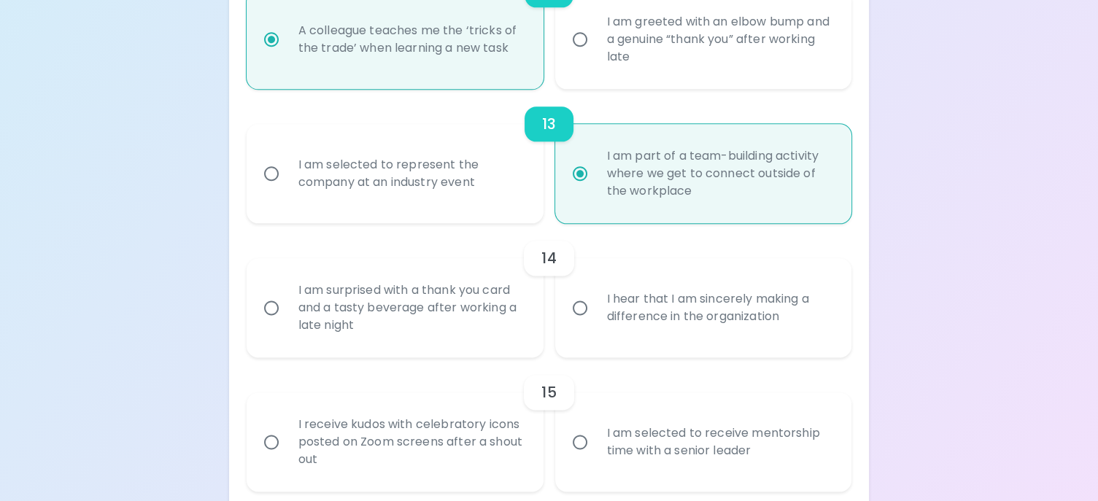
radio input "false"
radio input "true"
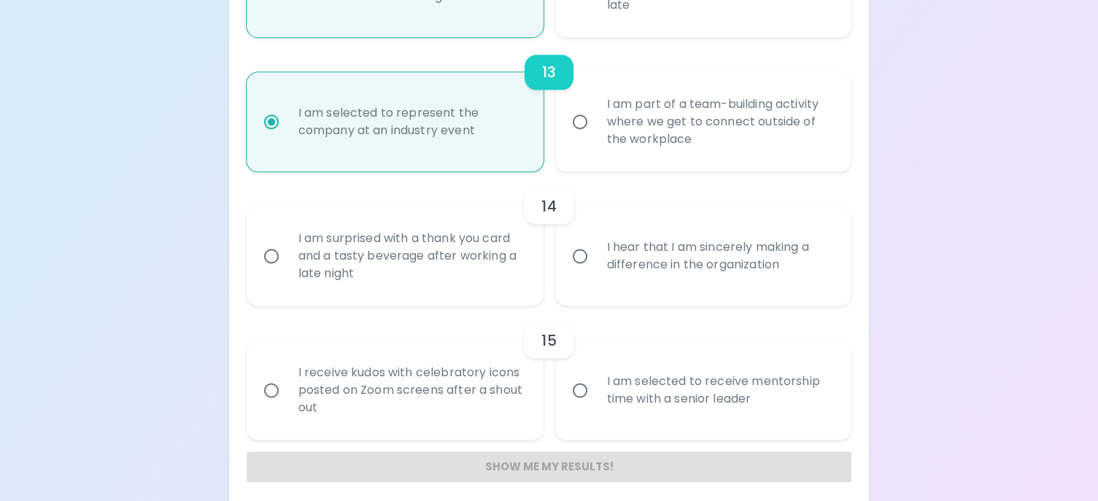
scroll to position [1857, 0]
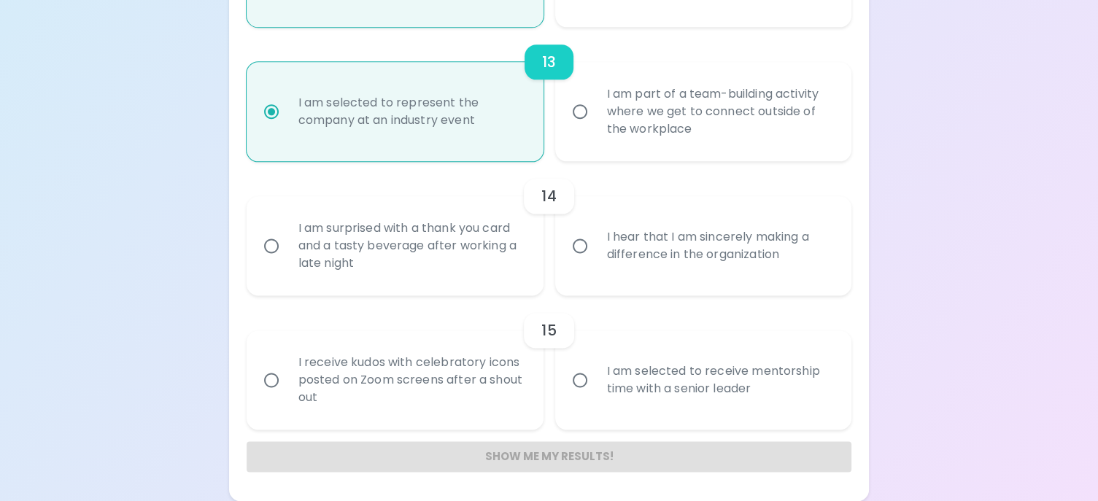
radio input "true"
click at [617, 256] on div "I hear that I am sincerely making a difference in the organization" at bounding box center [719, 246] width 249 height 70
click at [595, 256] on input "I hear that I am sincerely making a difference in the organization" at bounding box center [580, 246] width 31 height 31
radio input "false"
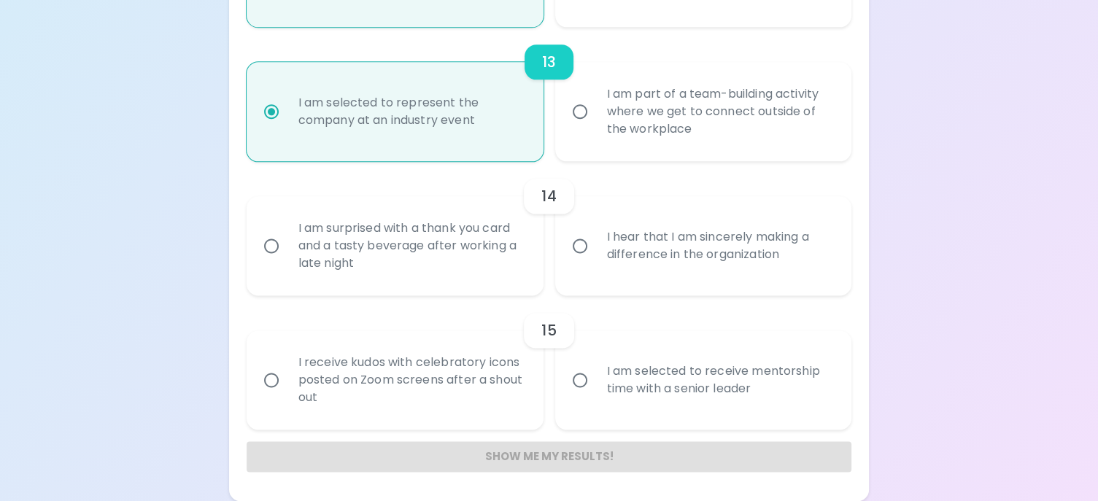
radio input "false"
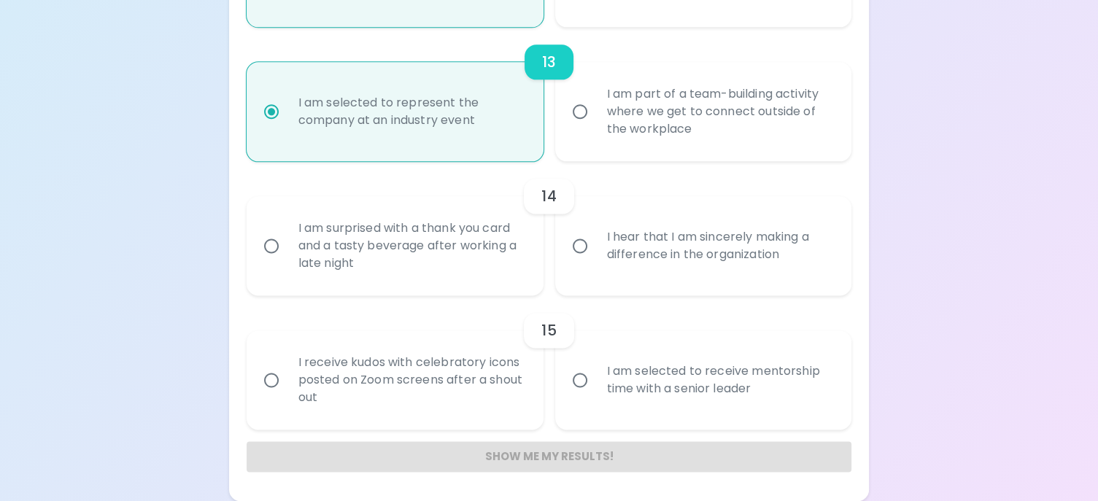
radio input "false"
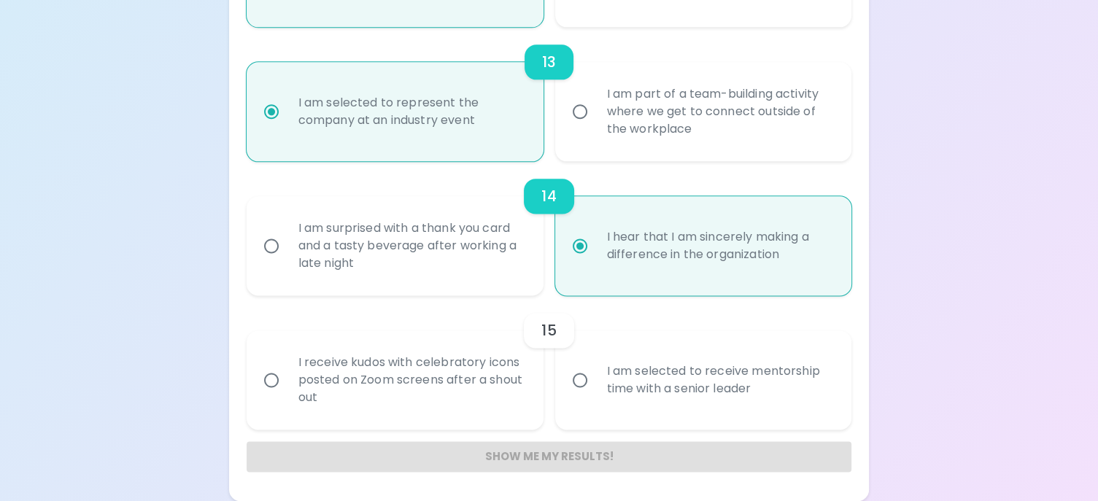
scroll to position [1863, 0]
radio input "true"
click at [579, 376] on input "I am selected to receive mentorship time with a senior leader" at bounding box center [580, 380] width 31 height 31
radio input "false"
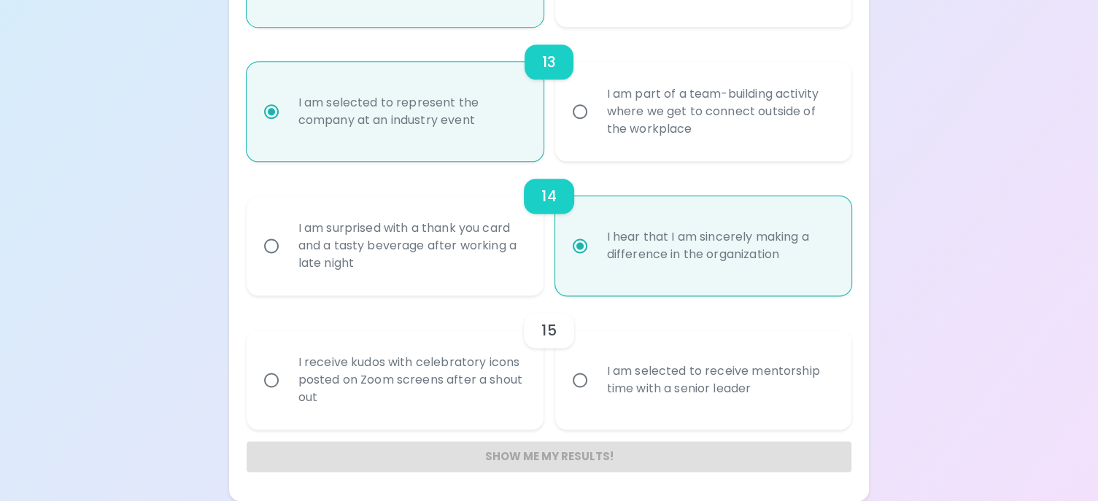
radio input "false"
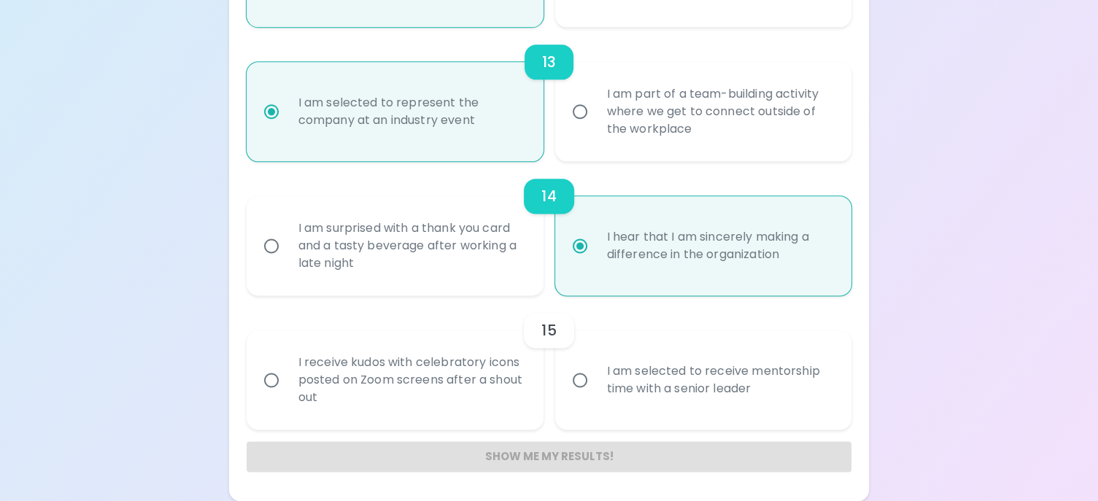
radio input "false"
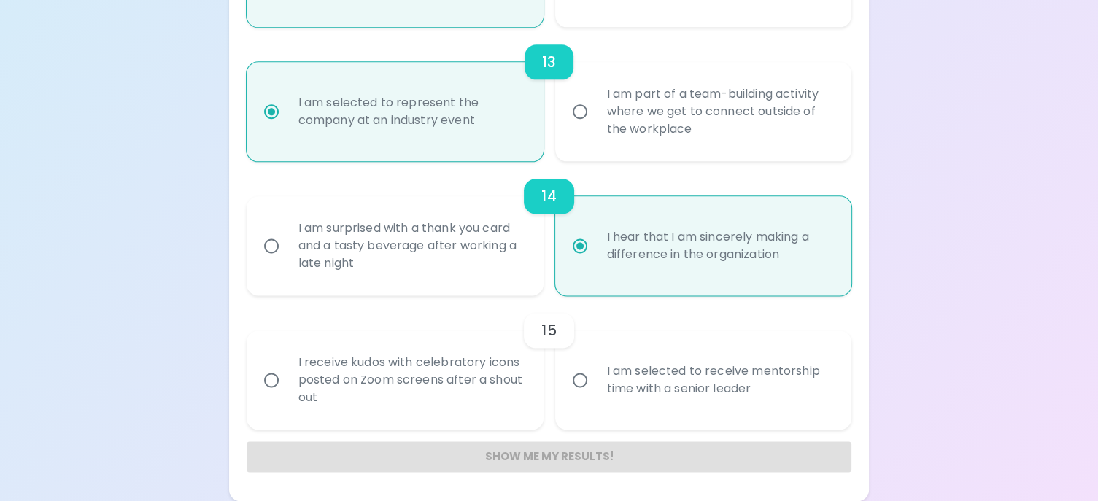
radio input "false"
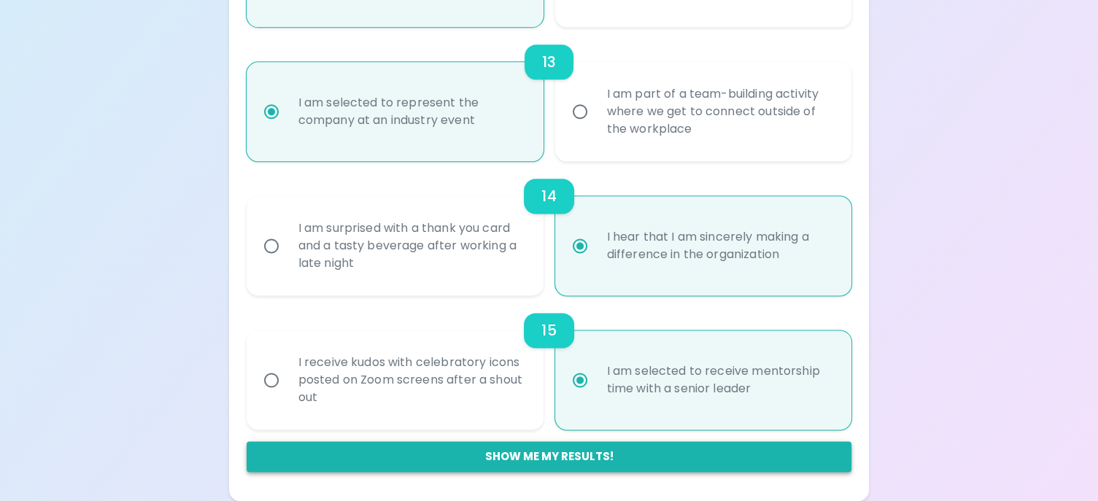
radio input "true"
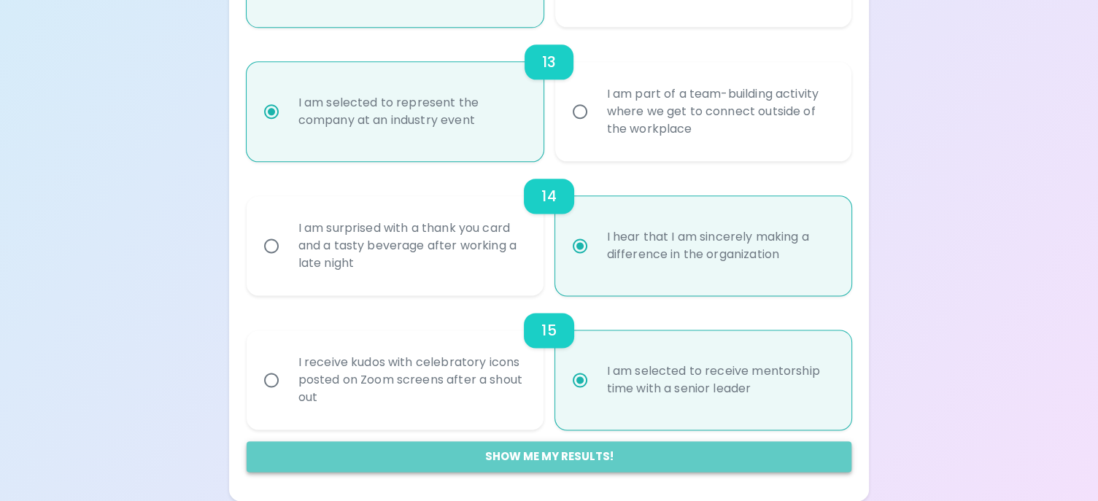
click at [589, 457] on button "Show me my results!" at bounding box center [550, 456] width 606 height 31
radio input "false"
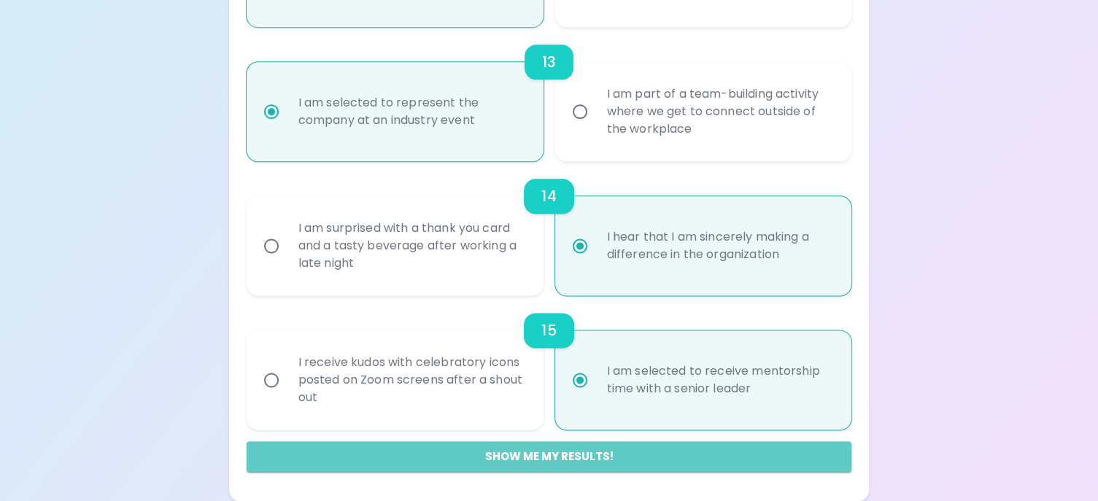
radio input "false"
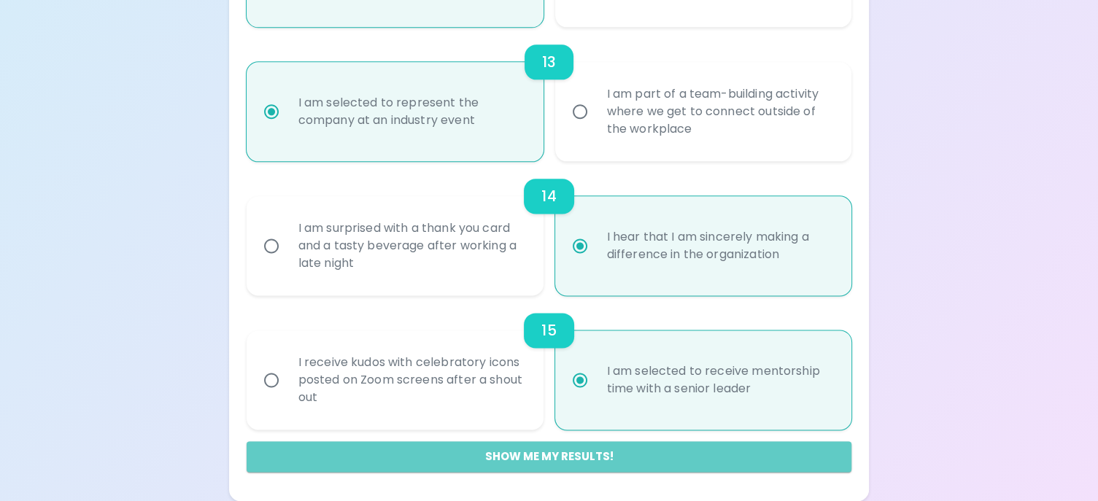
radio input "false"
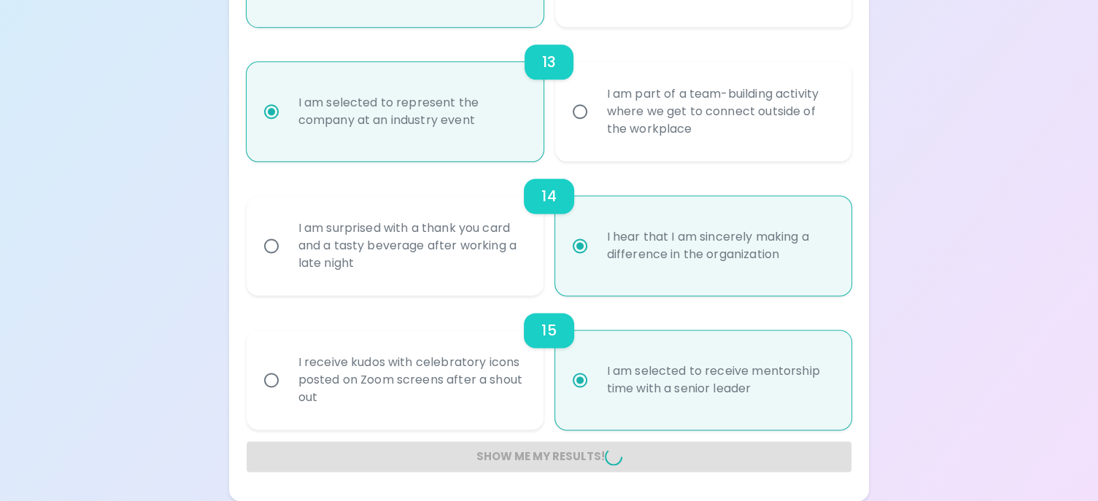
radio input "false"
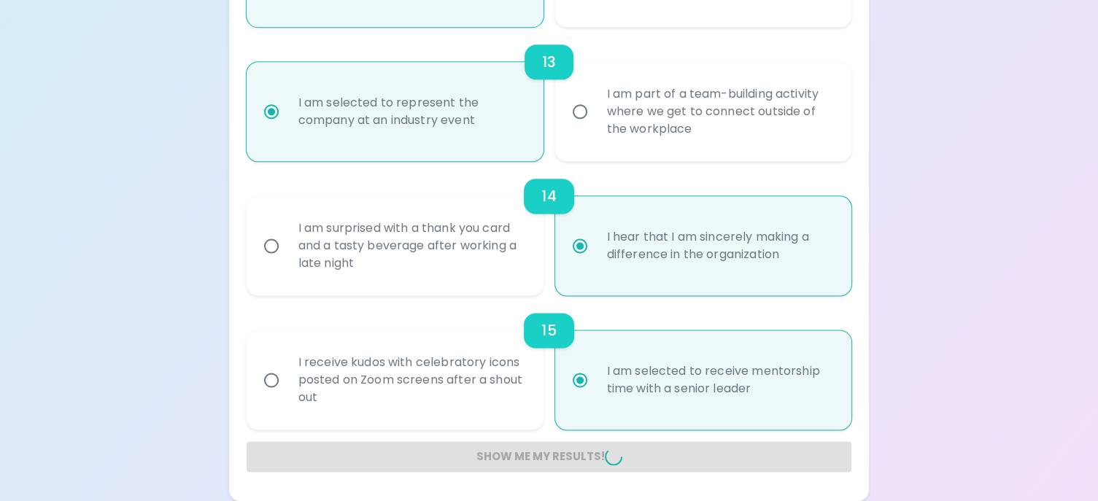
radio input "false"
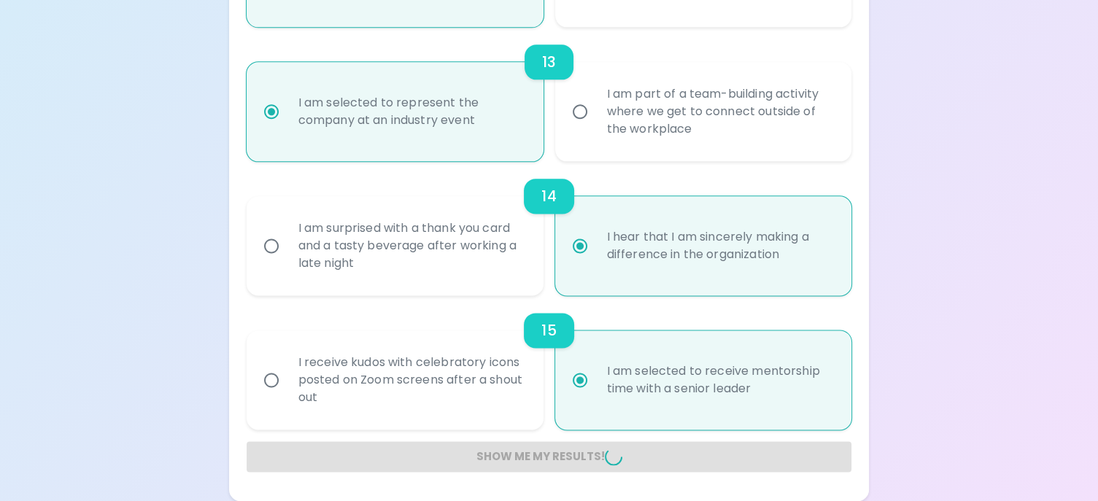
radio input "false"
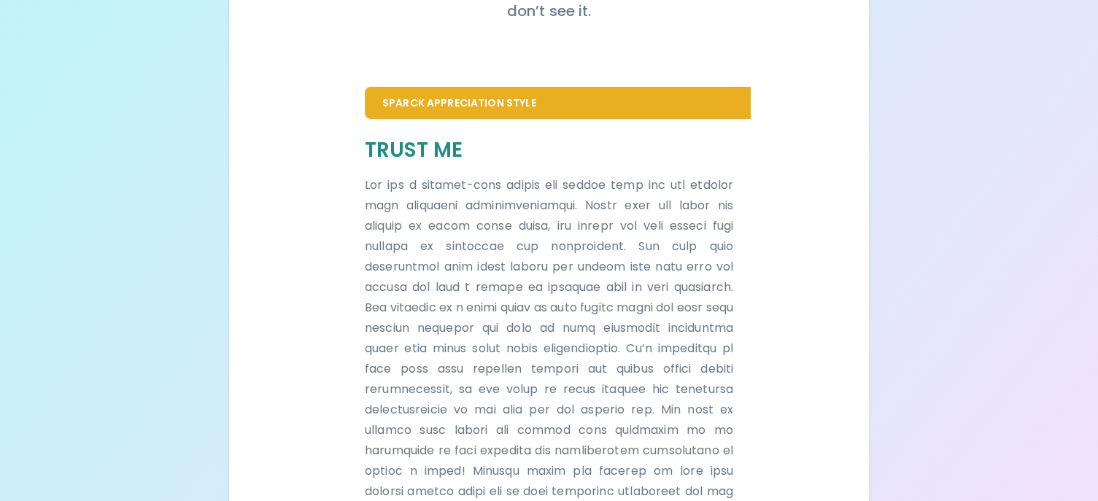
scroll to position [324, 0]
